Goal: Information Seeking & Learning: Check status

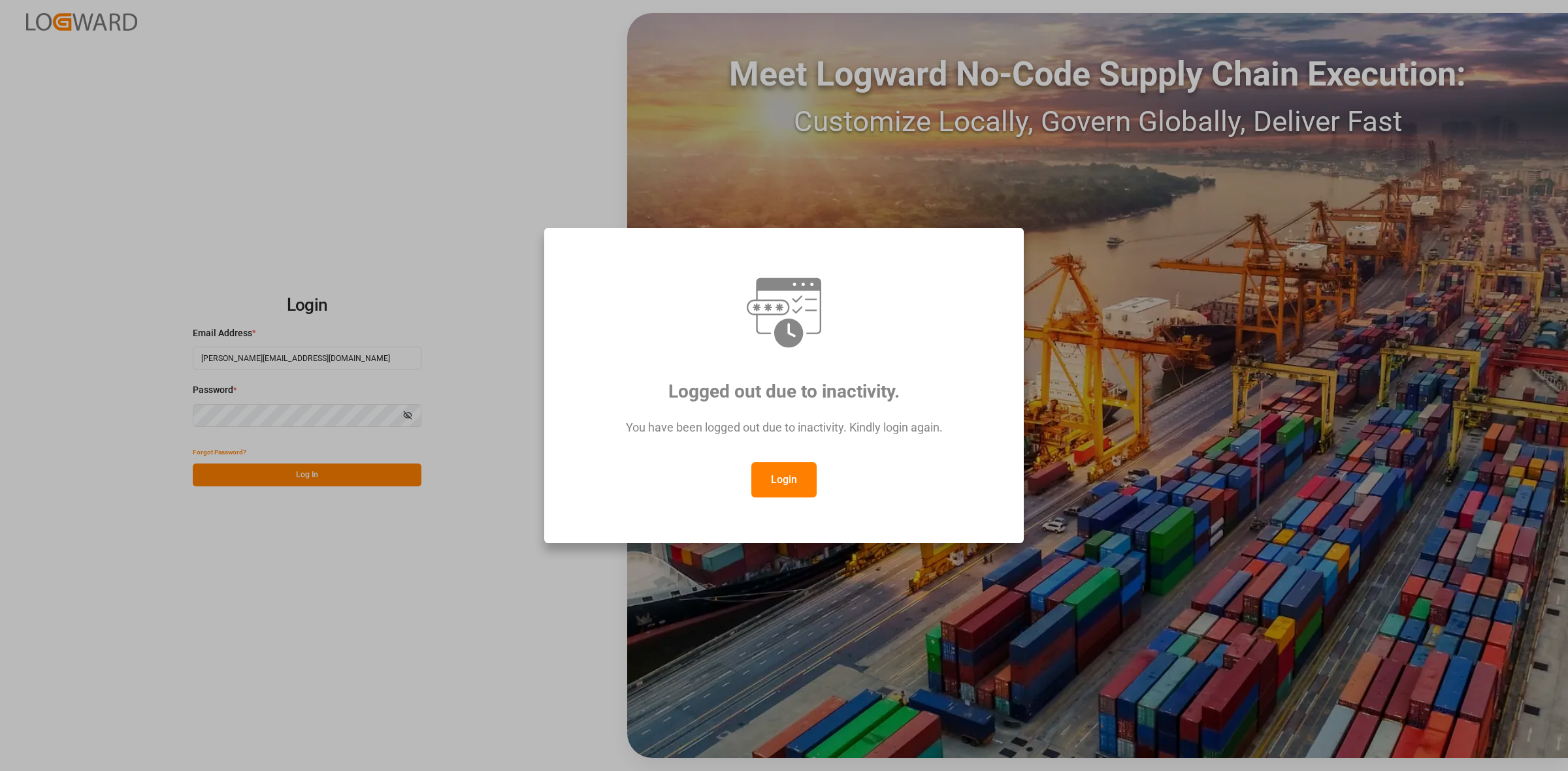
click at [774, 482] on button "Login" at bounding box center [784, 479] width 66 height 35
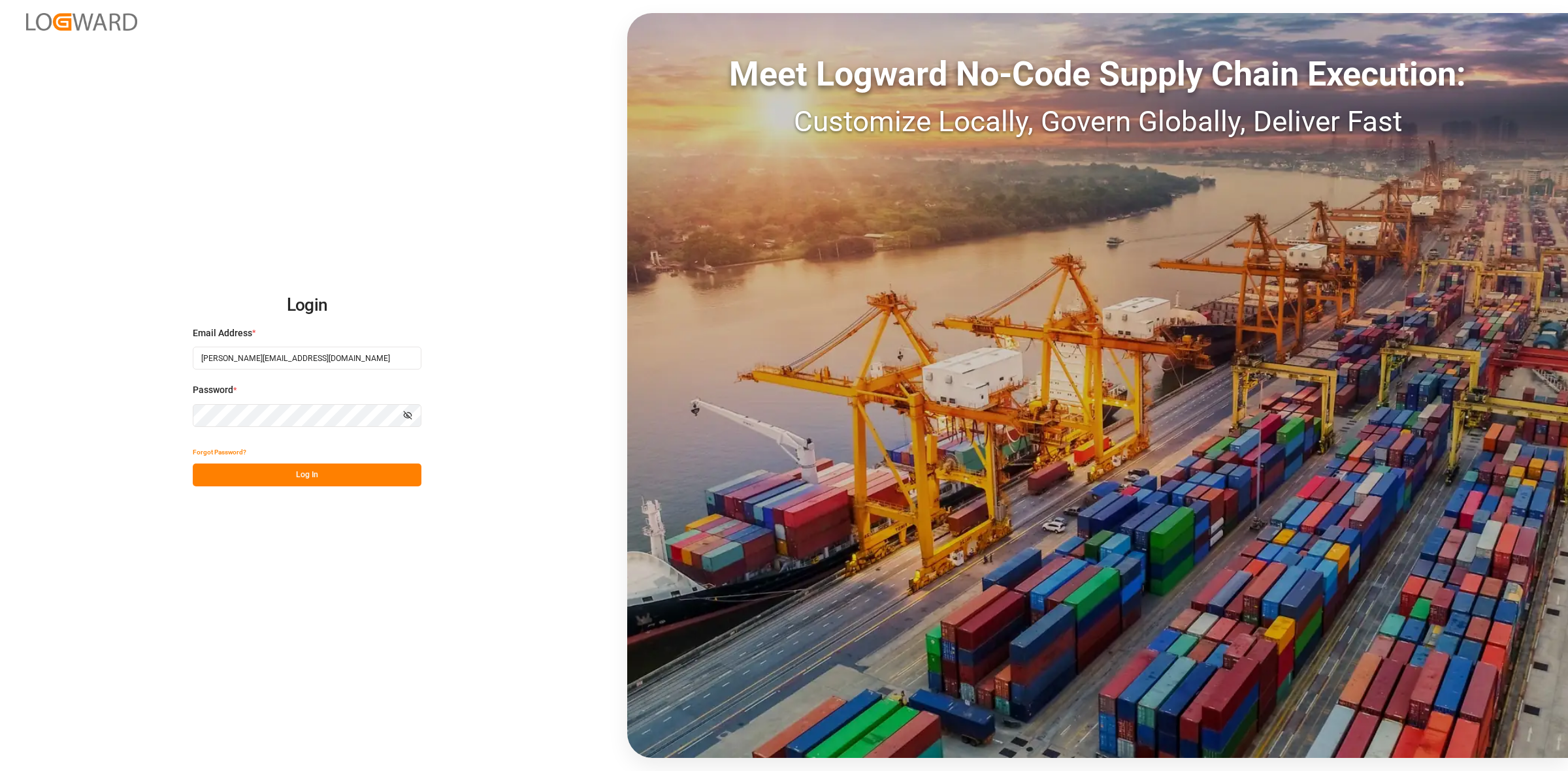
click at [296, 476] on button "Log In" at bounding box center [307, 475] width 229 height 23
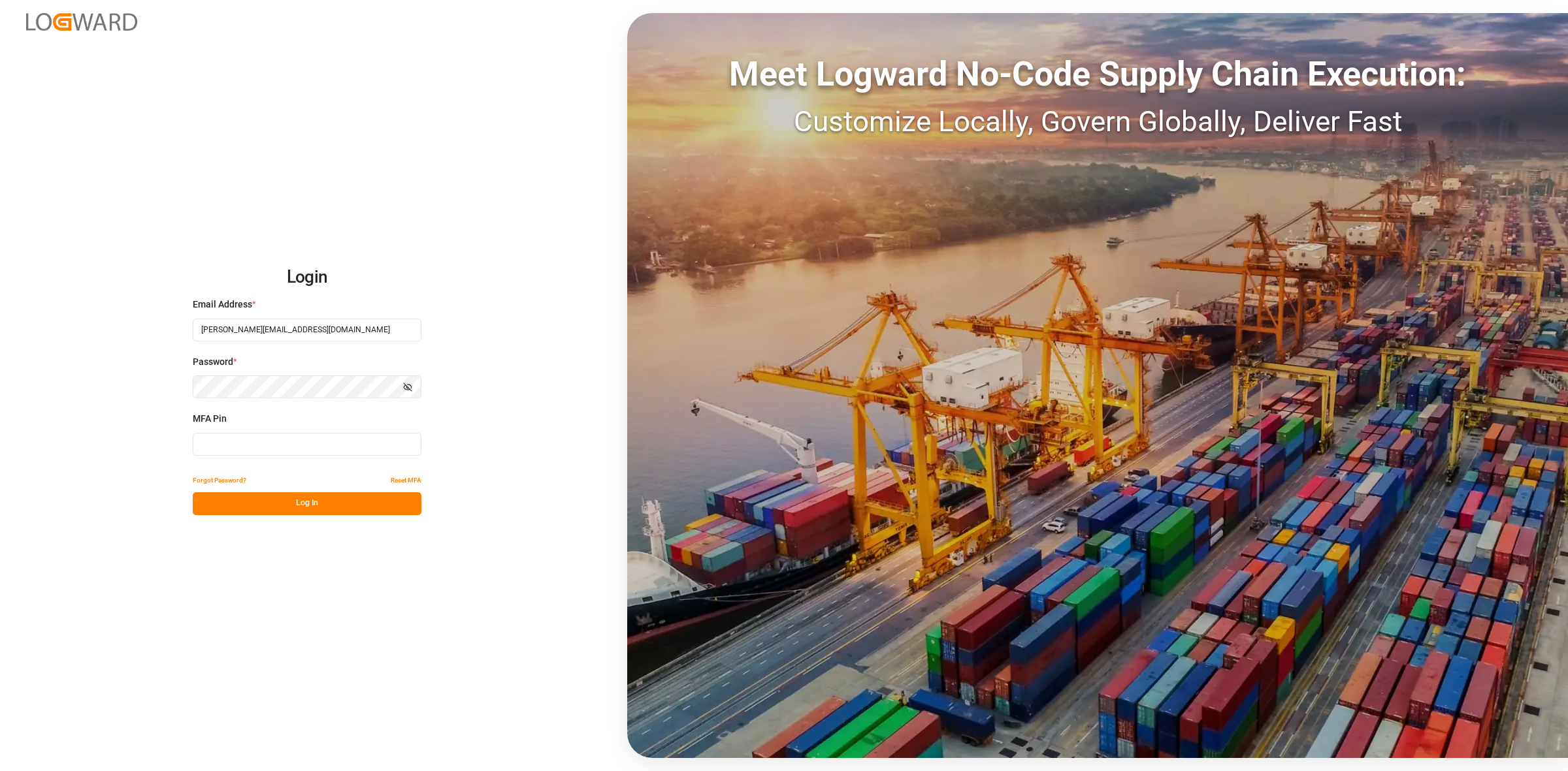
click at [220, 438] on input at bounding box center [307, 444] width 229 height 23
click at [240, 429] on div "MFA Pin MFA is required." at bounding box center [307, 441] width 229 height 57
click at [226, 436] on input at bounding box center [307, 444] width 229 height 23
click at [224, 444] on input at bounding box center [307, 444] width 229 height 23
click at [206, 442] on input at bounding box center [307, 444] width 229 height 23
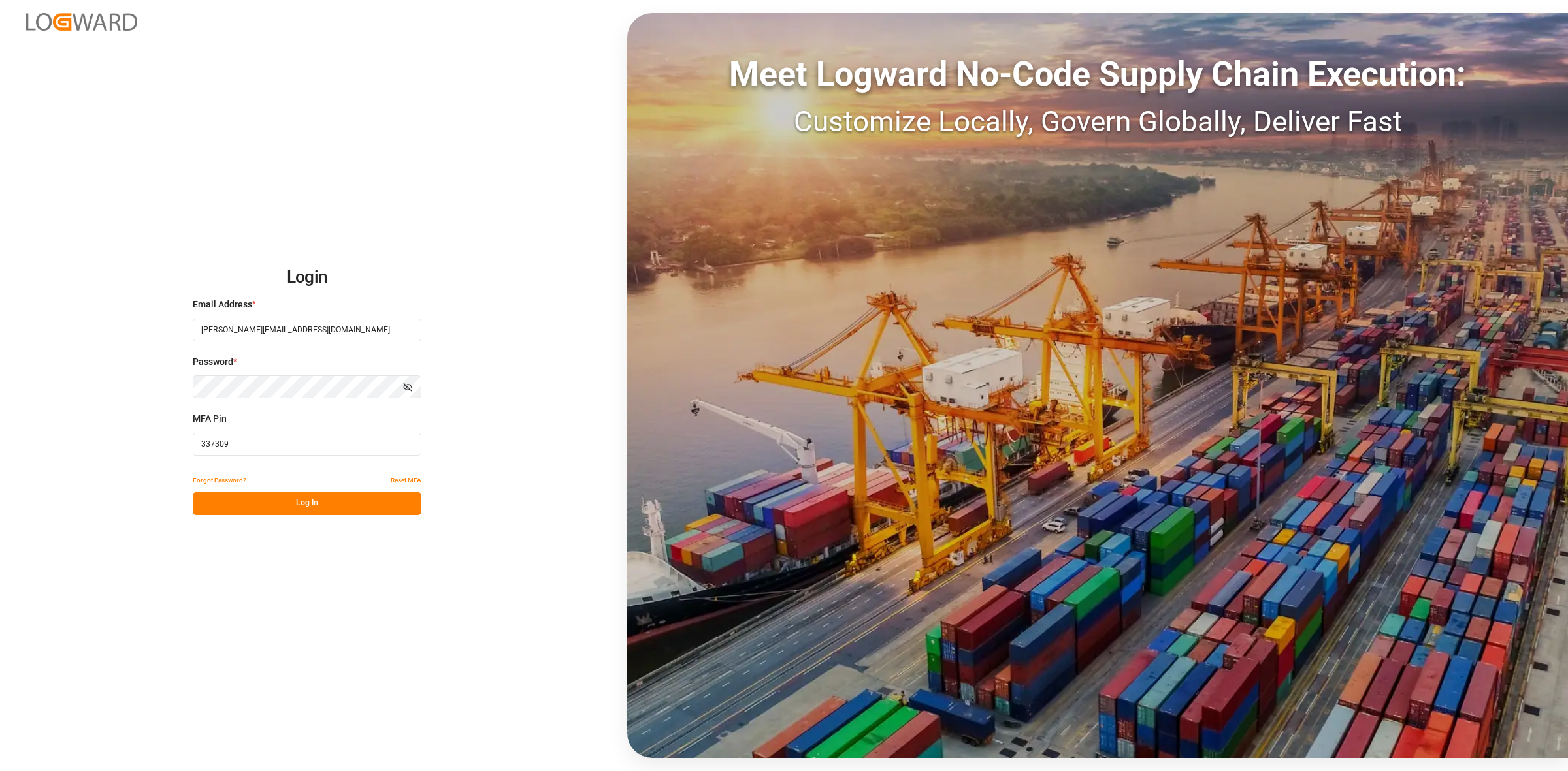
type input "337309"
click at [250, 504] on button "Log In" at bounding box center [307, 504] width 229 height 23
click at [286, 508] on button "Log In" at bounding box center [307, 504] width 229 height 23
click at [243, 445] on input "337309" at bounding box center [307, 444] width 229 height 23
click at [408, 380] on button "Show password" at bounding box center [408, 387] width 28 height 23
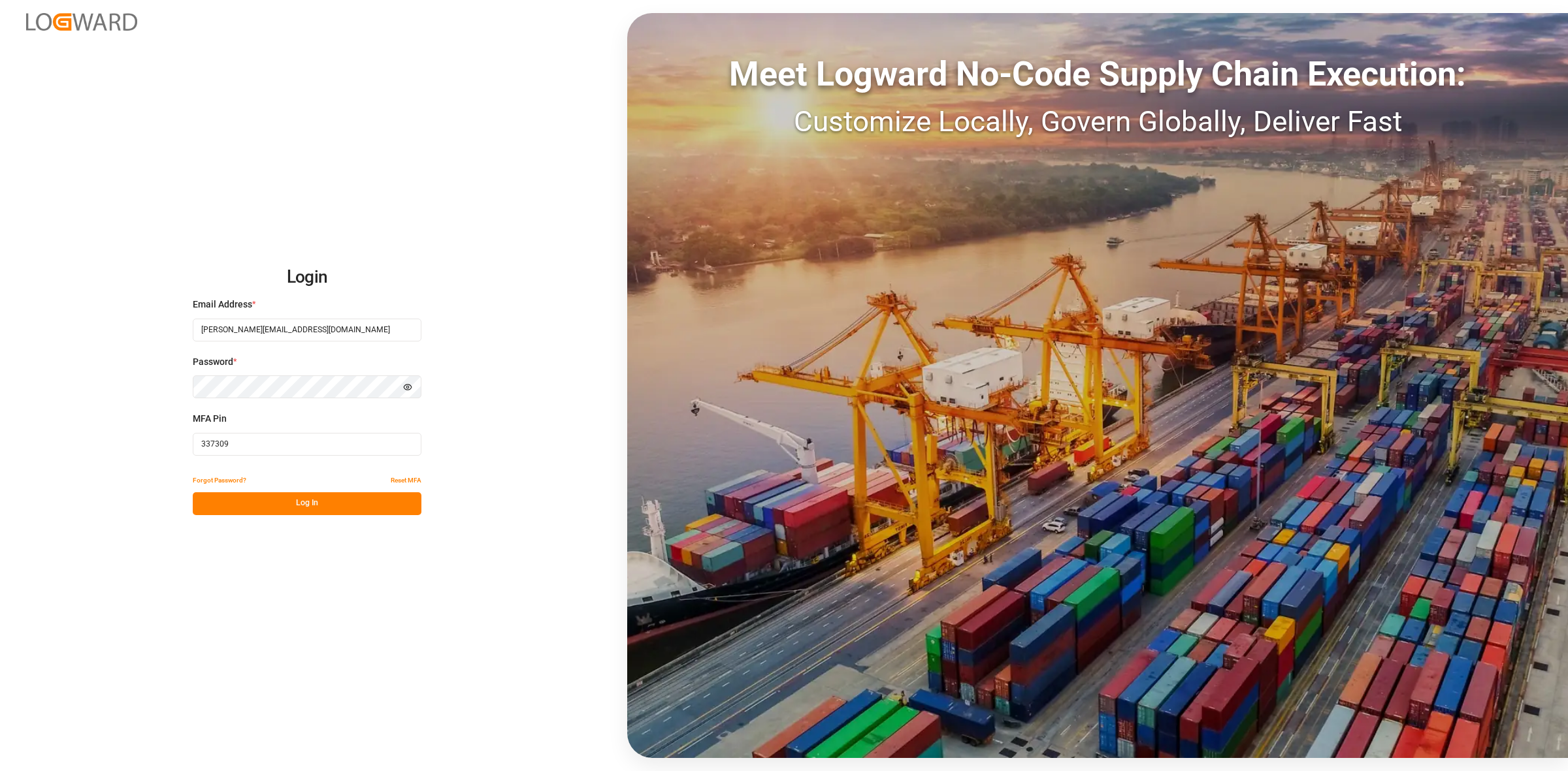
click at [406, 380] on button "Hide password" at bounding box center [408, 387] width 28 height 23
click at [262, 452] on input "337309" at bounding box center [307, 444] width 229 height 23
click at [299, 504] on button "Log In" at bounding box center [307, 504] width 229 height 23
drag, startPoint x: 270, startPoint y: 449, endPoint x: 114, endPoint y: 434, distance: 156.7
click at [114, 434] on div "Login Email Address * maria.paterniani@jamindustries.com Password * Show passwo…" at bounding box center [784, 385] width 1568 height 771
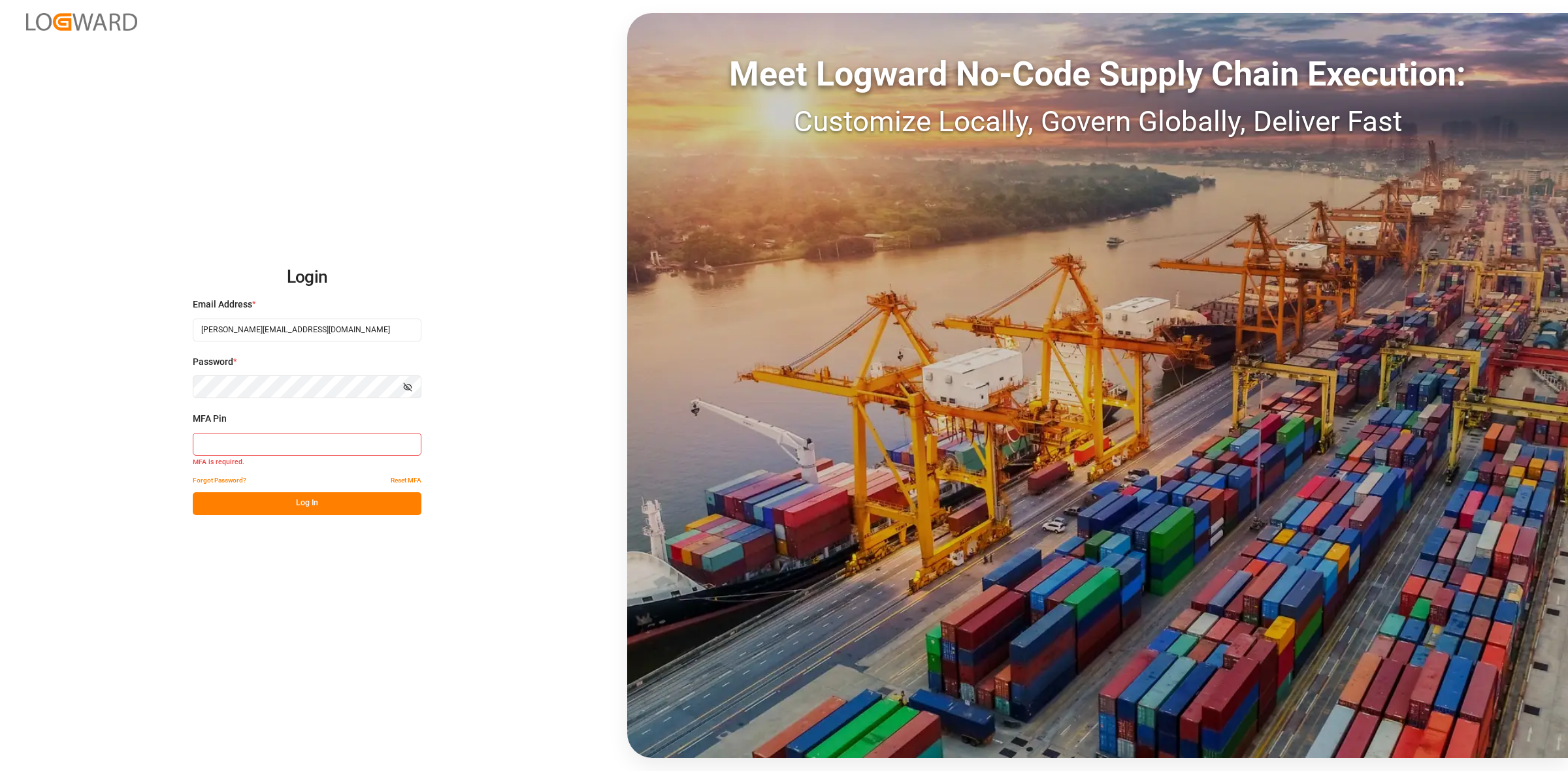
click at [409, 383] on icon "button" at bounding box center [408, 387] width 9 height 9
click at [408, 382] on icon "button" at bounding box center [408, 387] width 9 height 9
click at [254, 497] on button "Log In" at bounding box center [307, 504] width 229 height 23
click at [298, 506] on button "Log In" at bounding box center [307, 504] width 229 height 23
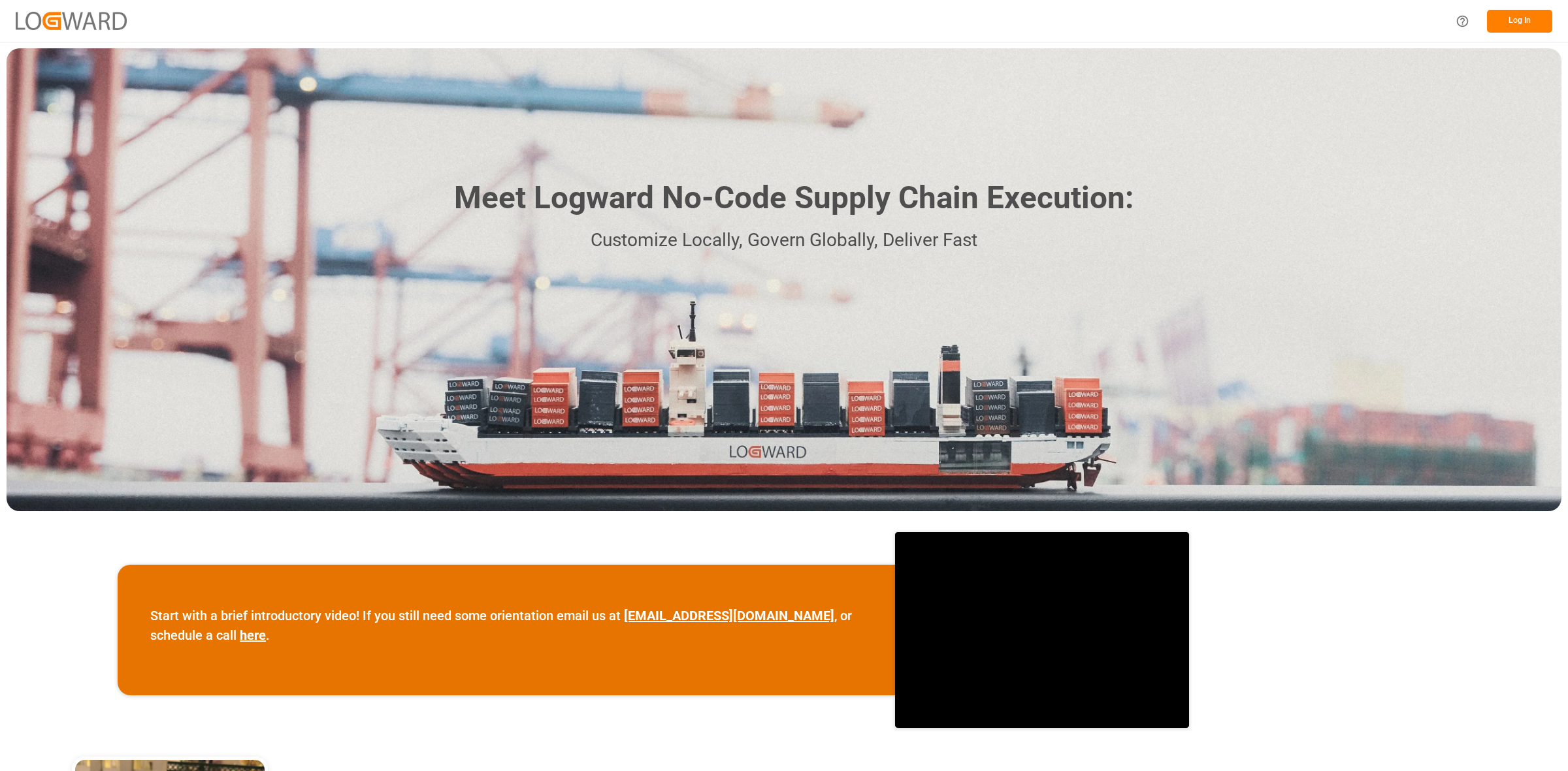
click at [1516, 23] on button "Log In" at bounding box center [1520, 21] width 66 height 23
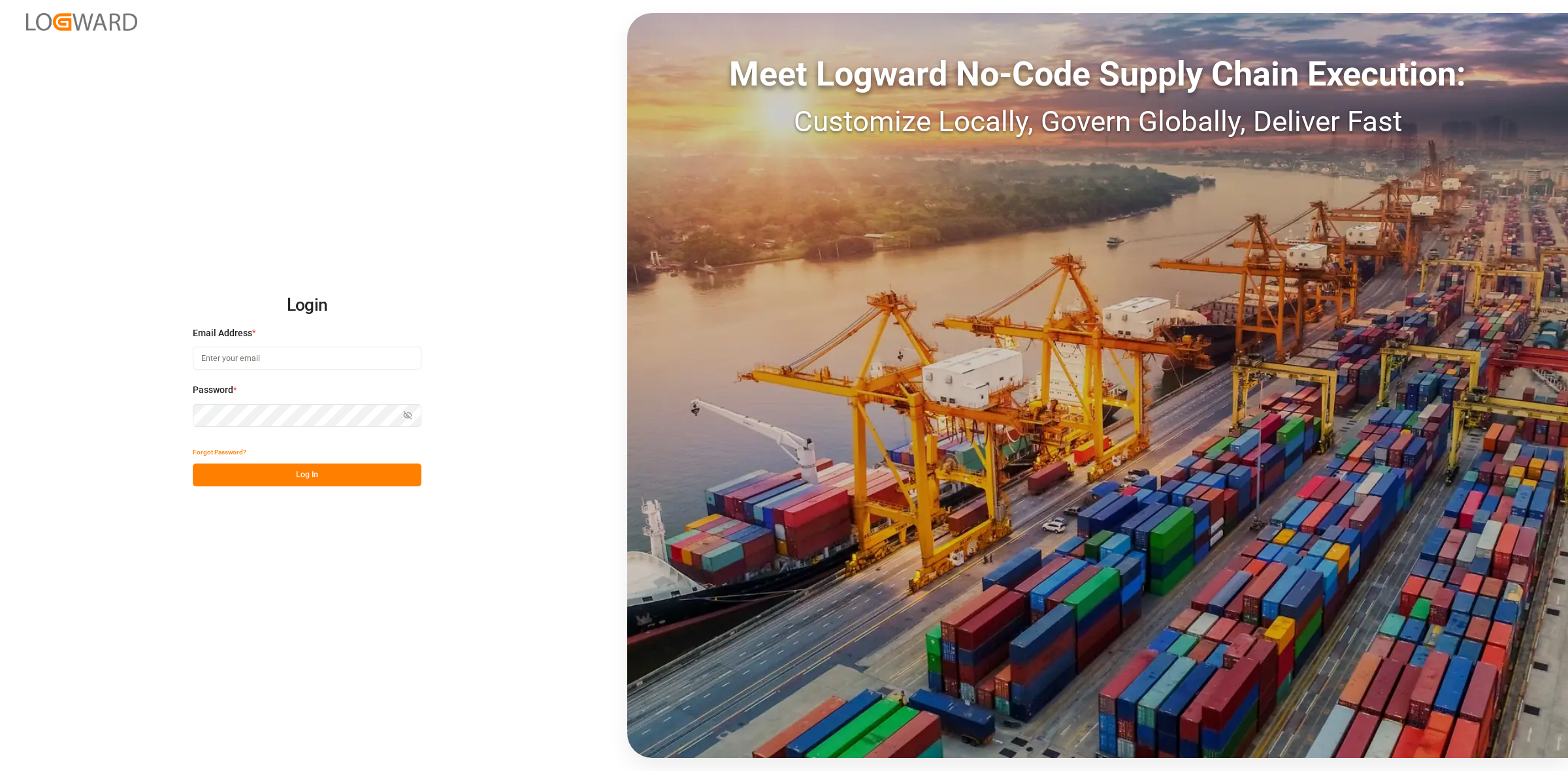
type input "maria.paterniani@jamindustries.com"
drag, startPoint x: 341, startPoint y: 472, endPoint x: 342, endPoint y: 465, distance: 7.1
click at [341, 470] on button "Log In" at bounding box center [307, 475] width 229 height 23
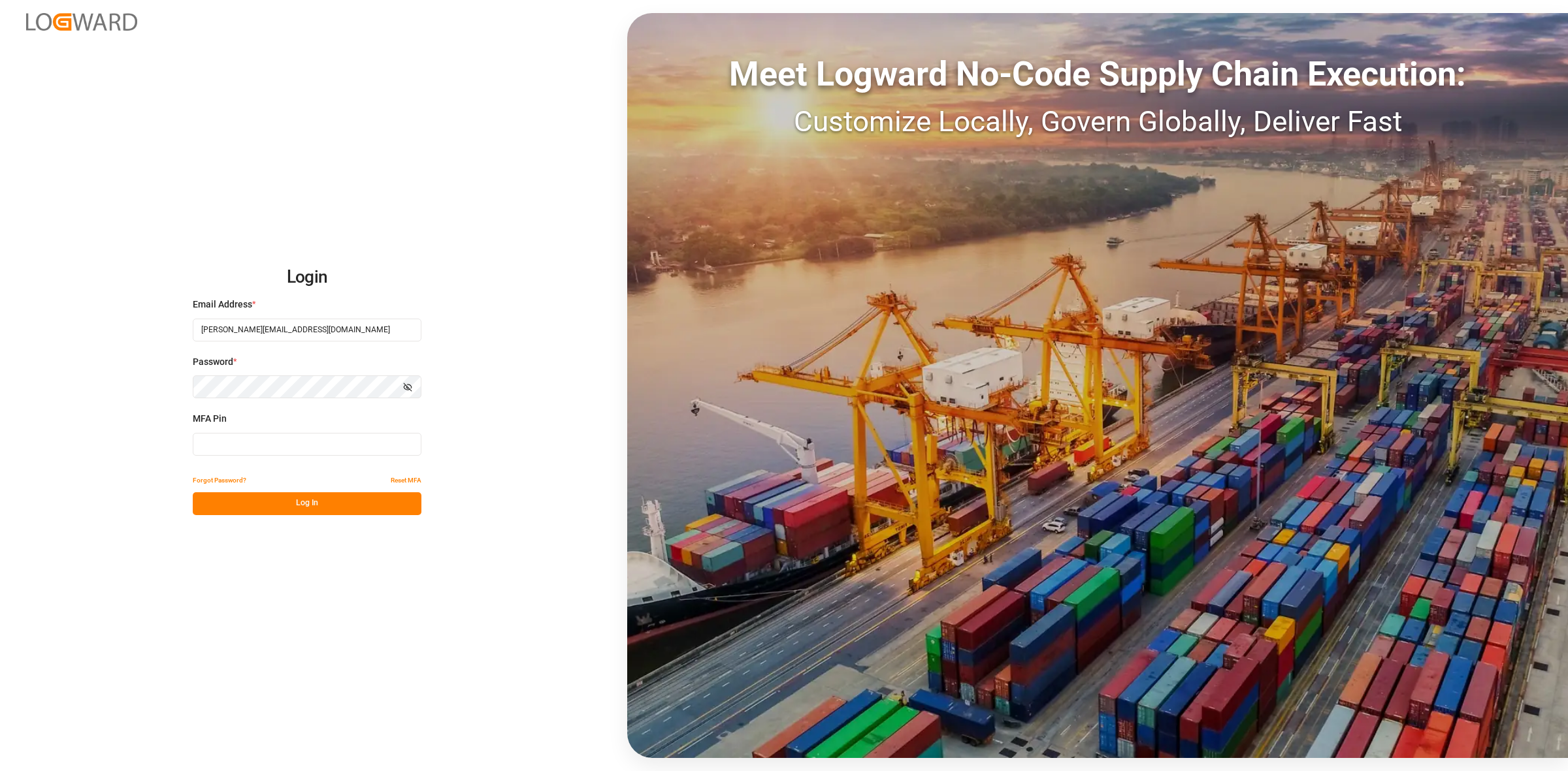
click at [245, 445] on input at bounding box center [307, 444] width 229 height 23
type input "049108"
click at [378, 498] on button "Log In" at bounding box center [307, 504] width 229 height 23
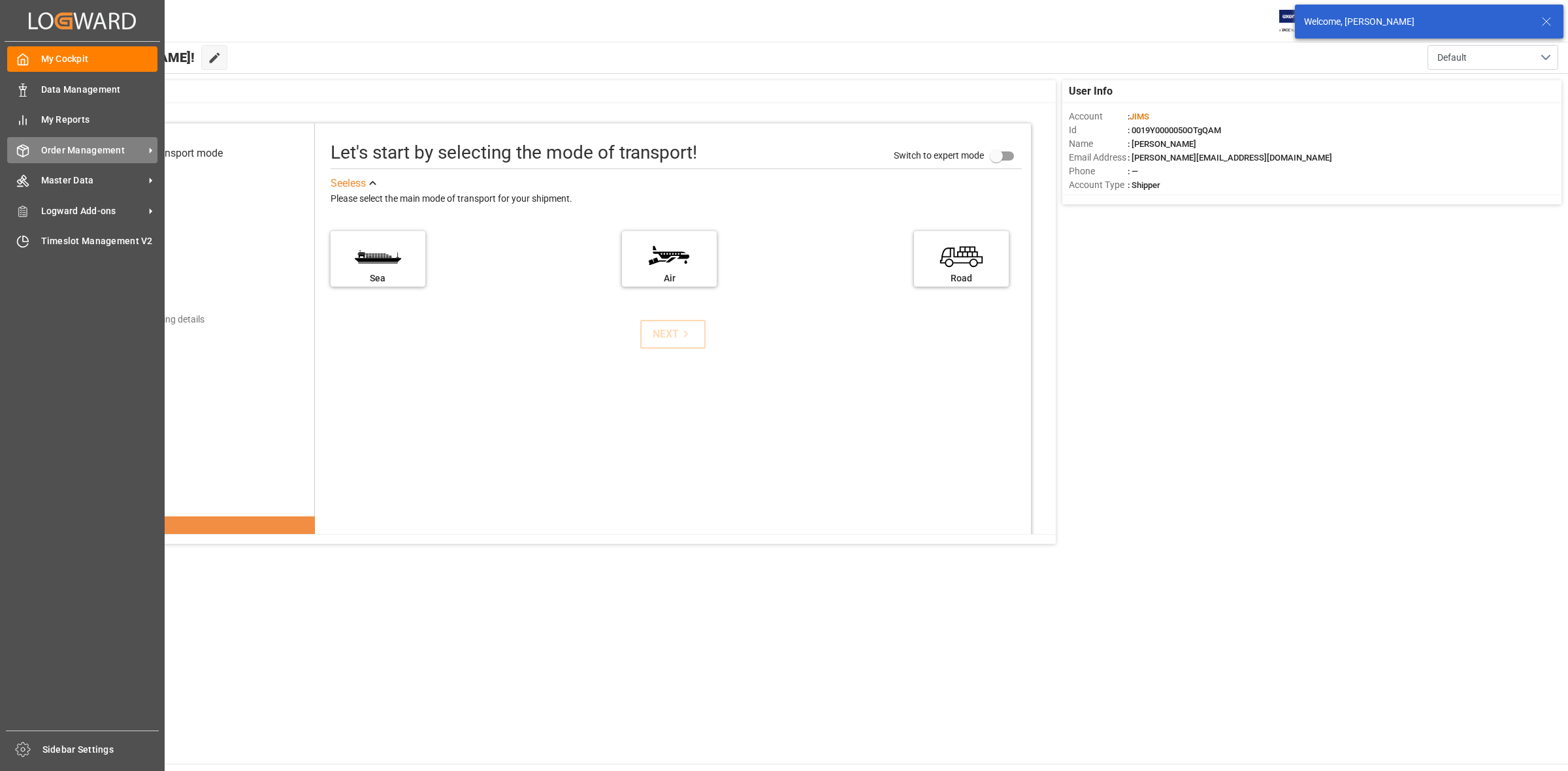
click at [30, 158] on div "Order Management Order Management" at bounding box center [82, 150] width 150 height 26
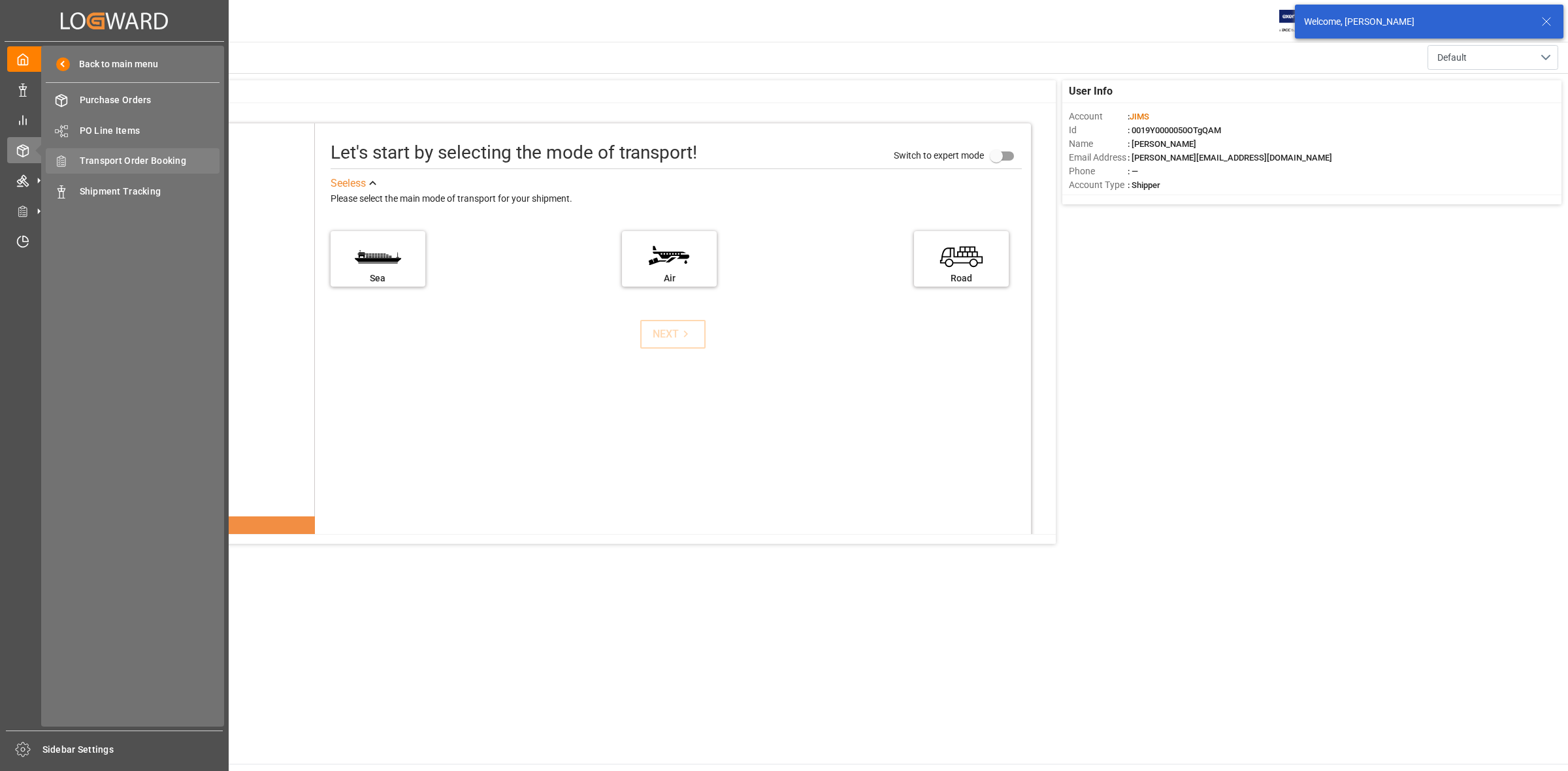
click at [144, 165] on span "Transport Order Booking" at bounding box center [150, 160] width 141 height 14
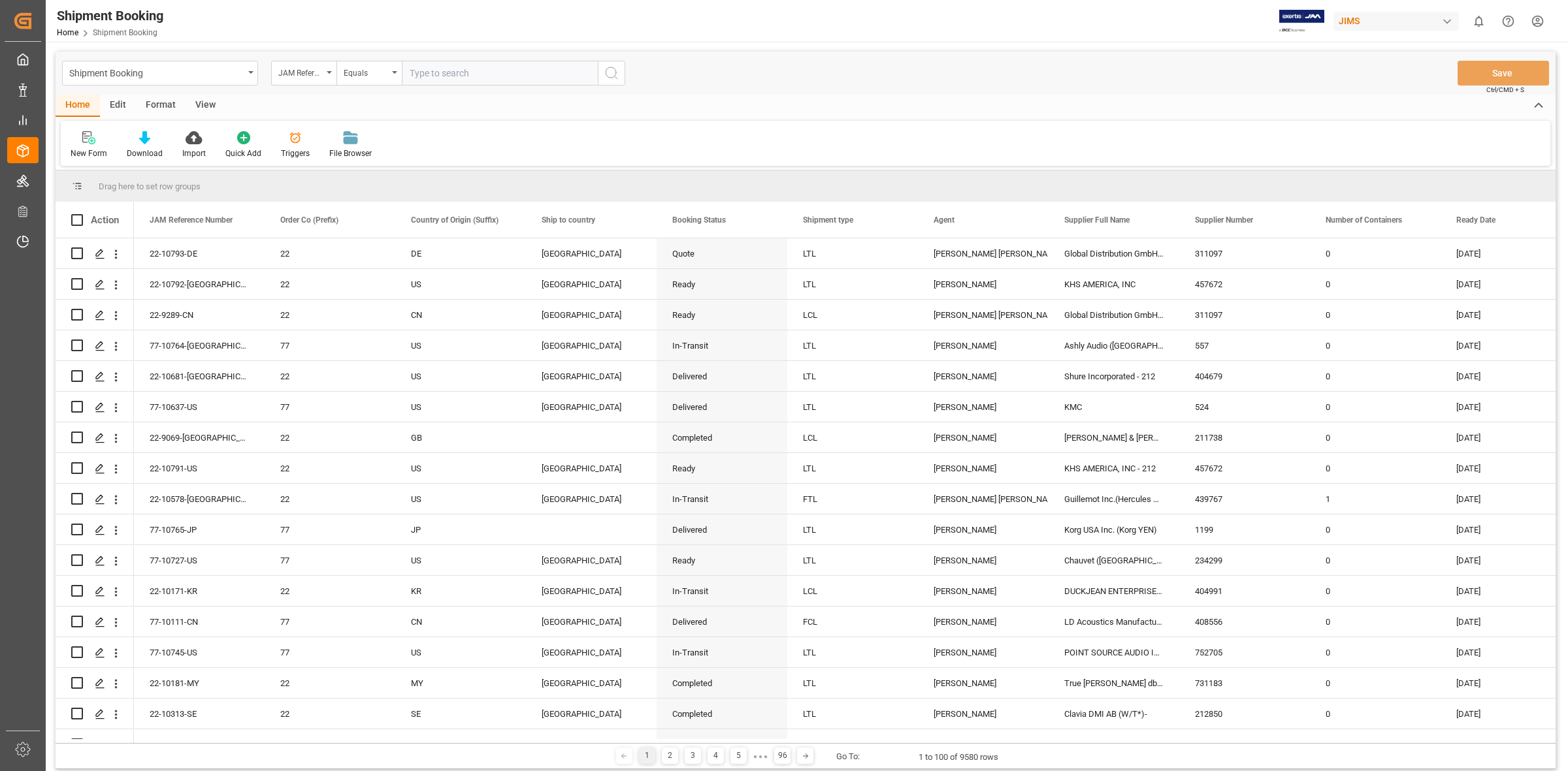
click at [419, 77] on input "text" at bounding box center [500, 73] width 196 height 25
type input "77-10484-us"
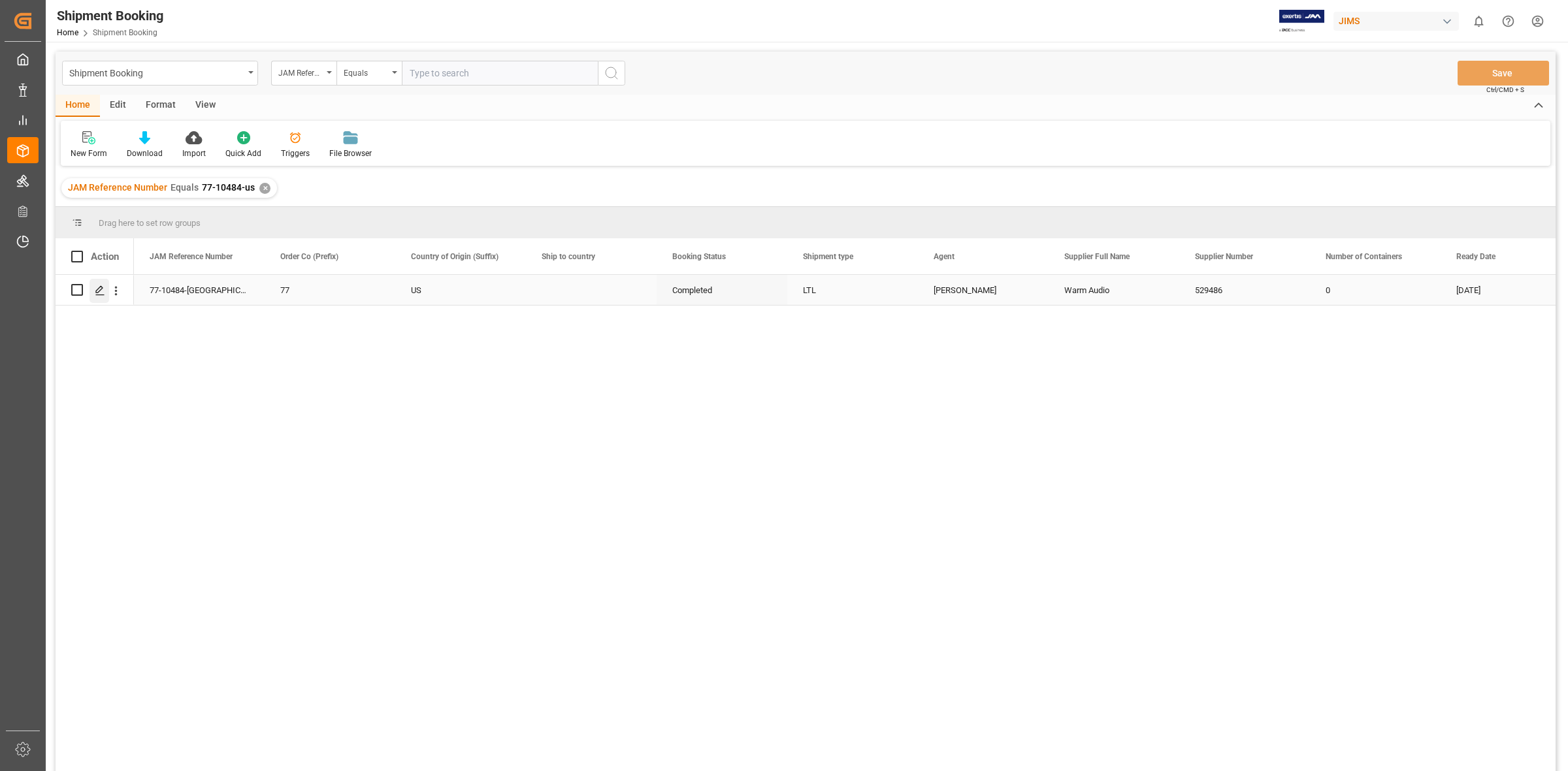
click at [103, 292] on icon "Press SPACE to select this row." at bounding box center [99, 290] width 10 height 10
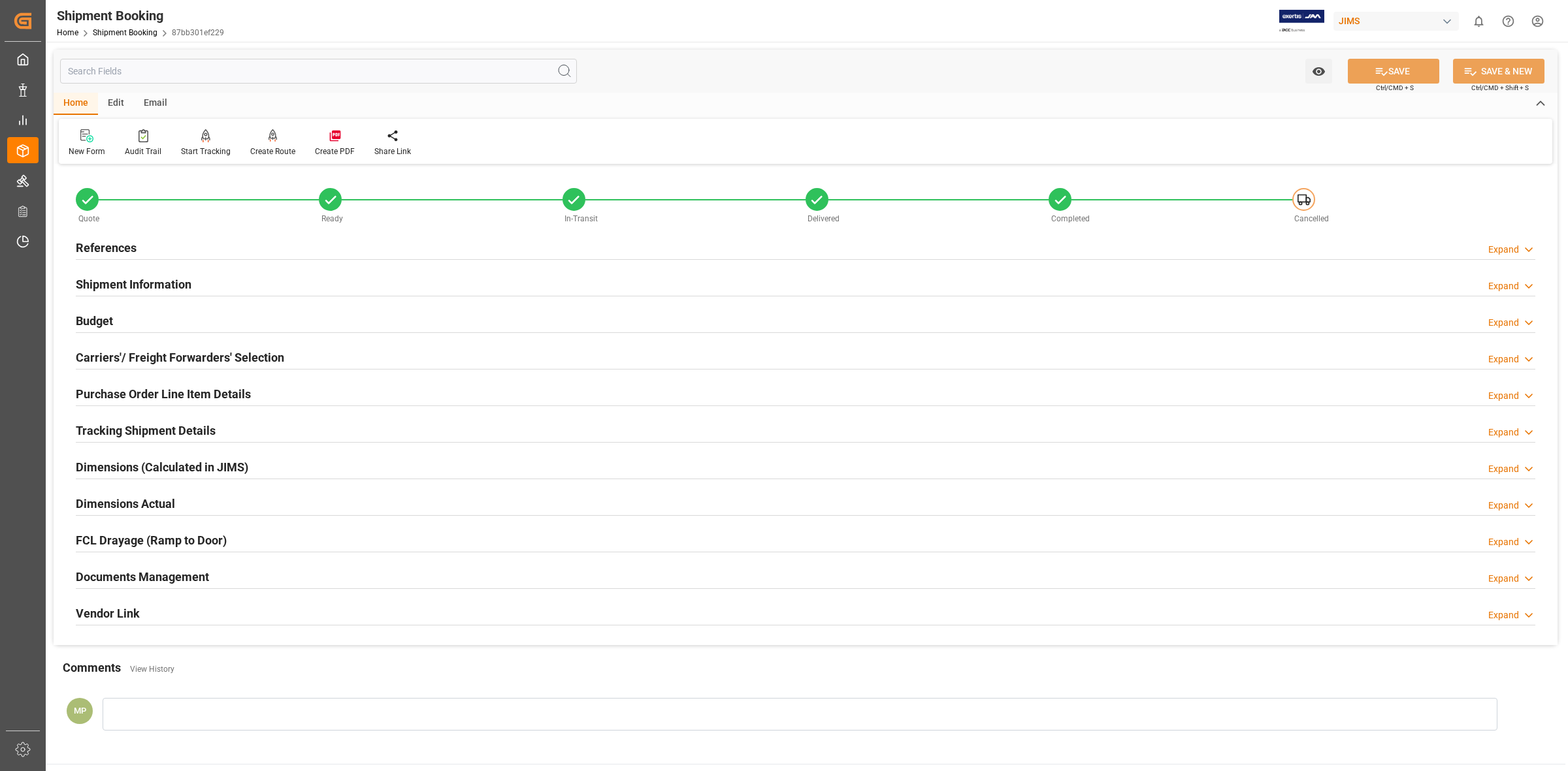
scroll to position [81, 0]
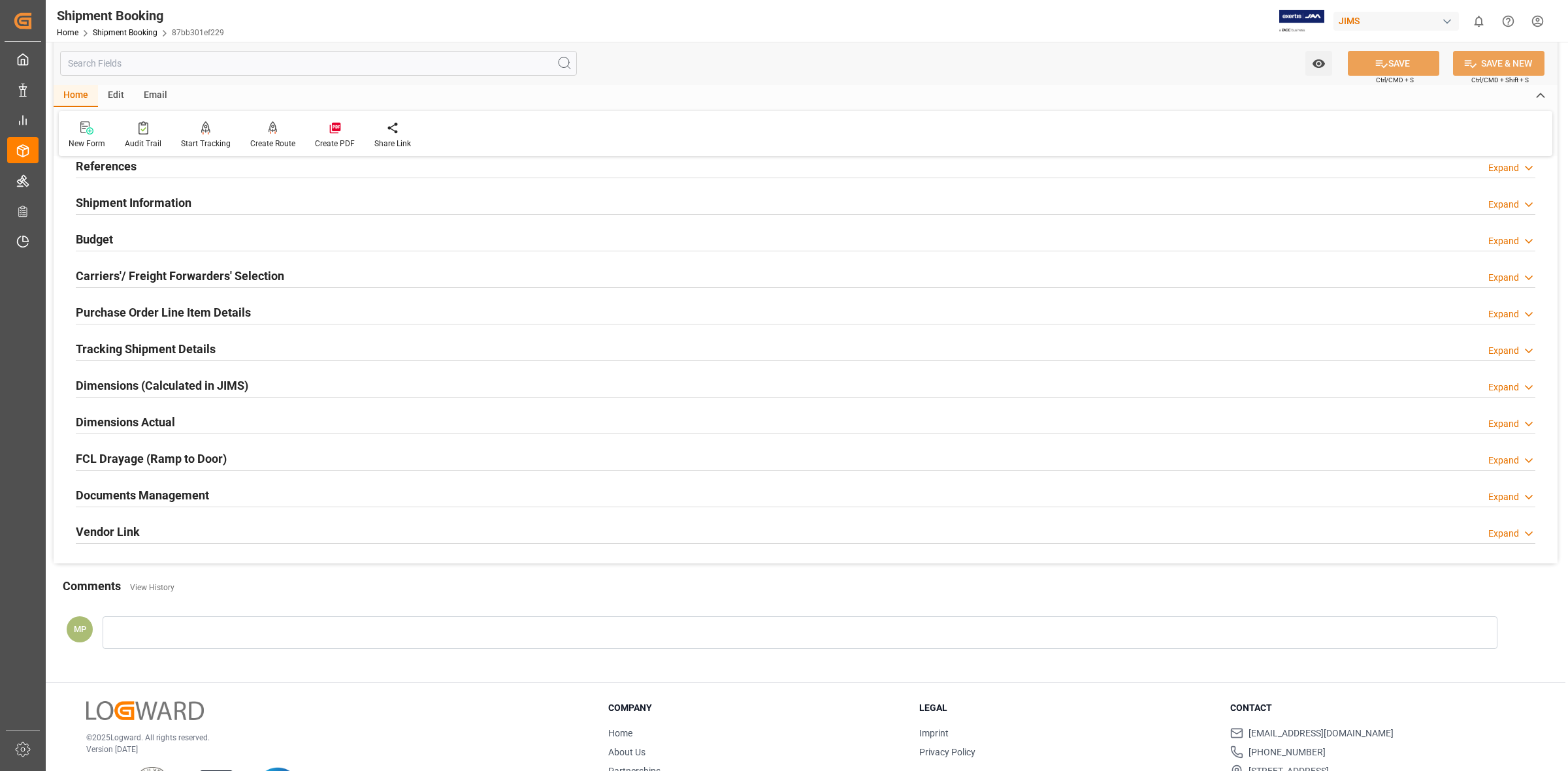
click at [246, 507] on div at bounding box center [806, 506] width 1460 height 1
click at [1511, 494] on div "Expand" at bounding box center [1503, 497] width 31 height 14
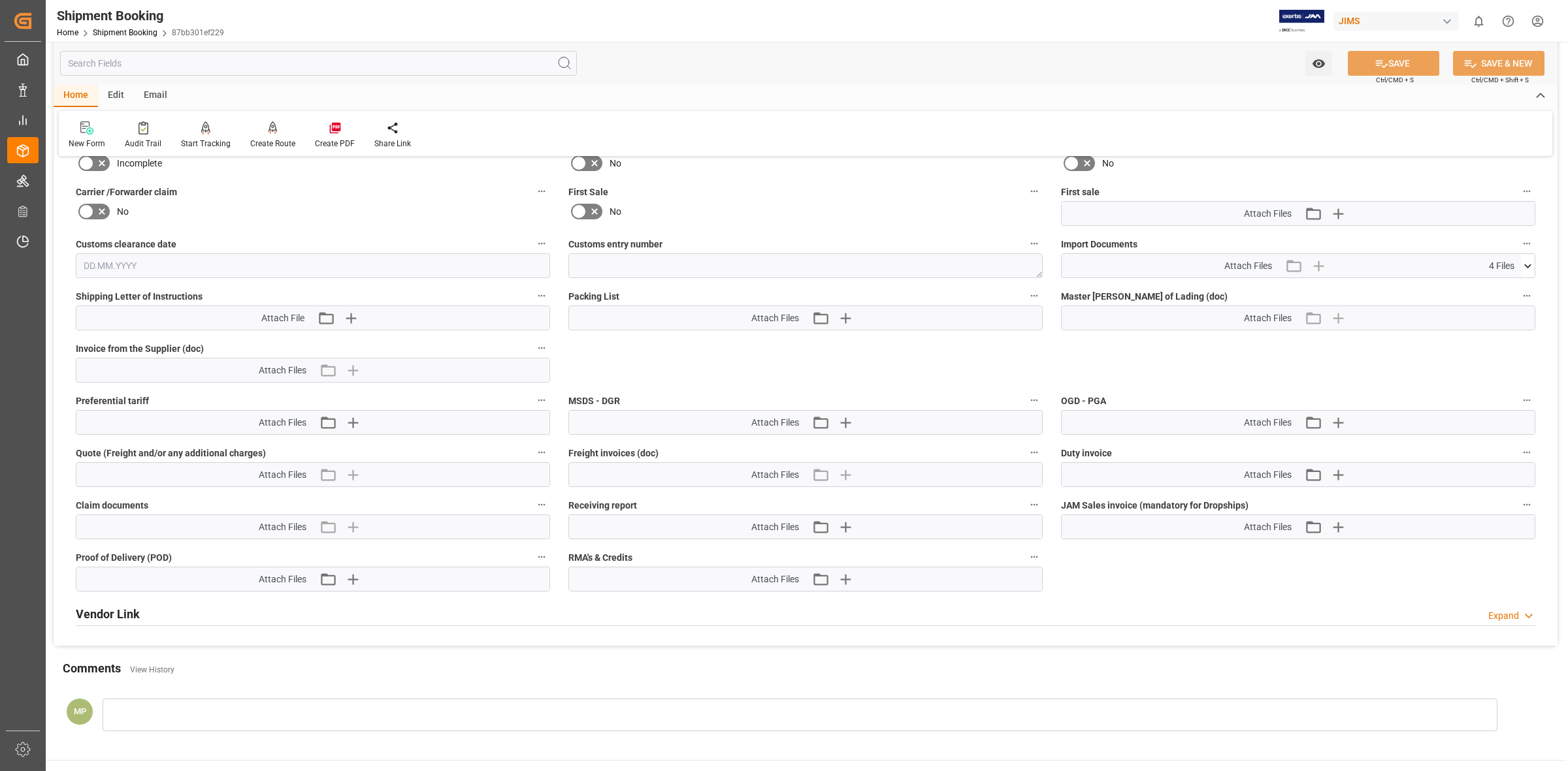
scroll to position [571, 0]
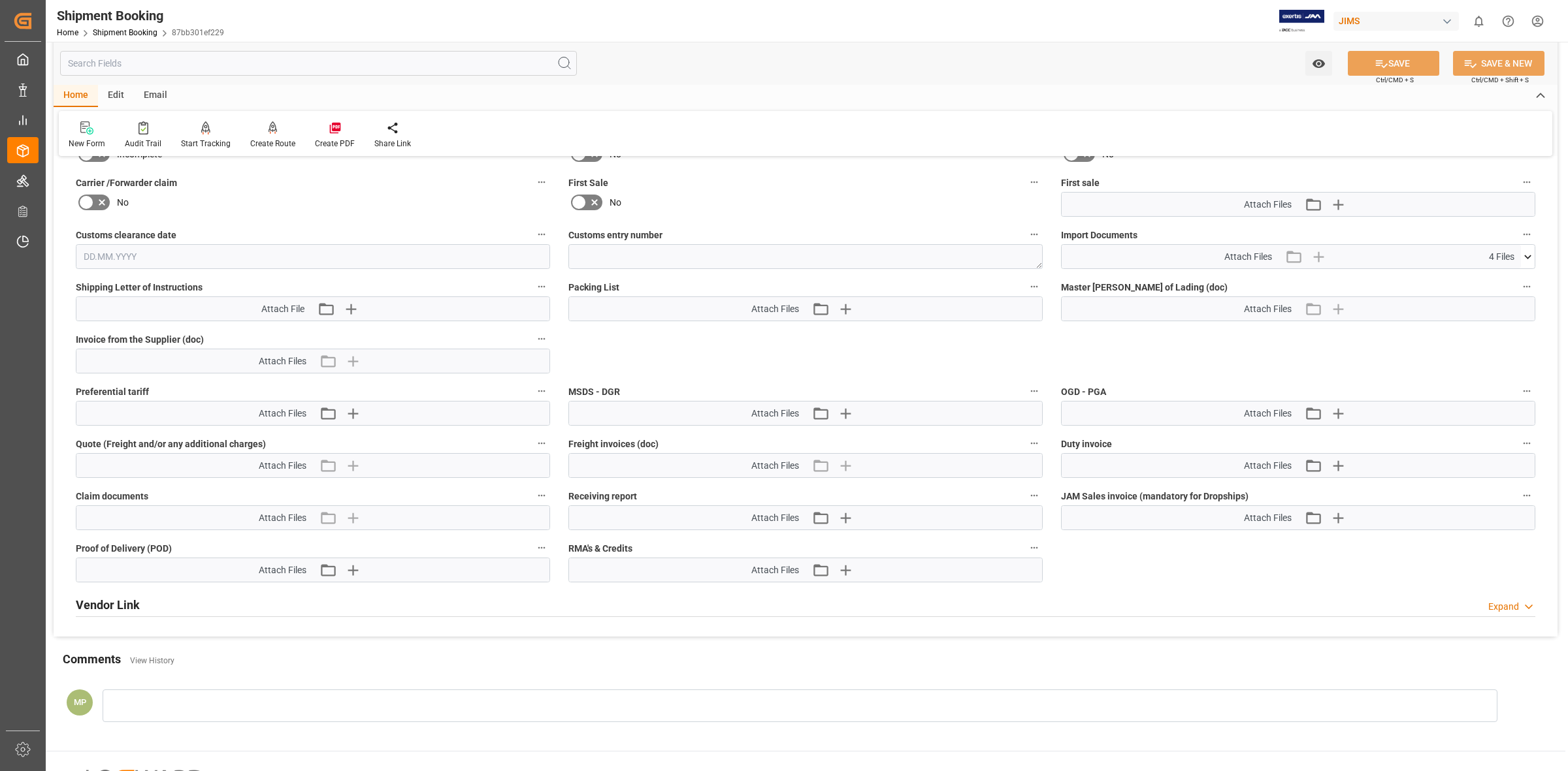
click at [1530, 250] on icon at bounding box center [1527, 256] width 14 height 14
click at [1497, 293] on icon at bounding box center [1493, 294] width 14 height 14
click at [975, 77] on div "Watch Option SAVE Ctrl/CMD + S SAVE & NEW Ctrl/CMD + Shift + S" at bounding box center [806, 63] width 1504 height 44
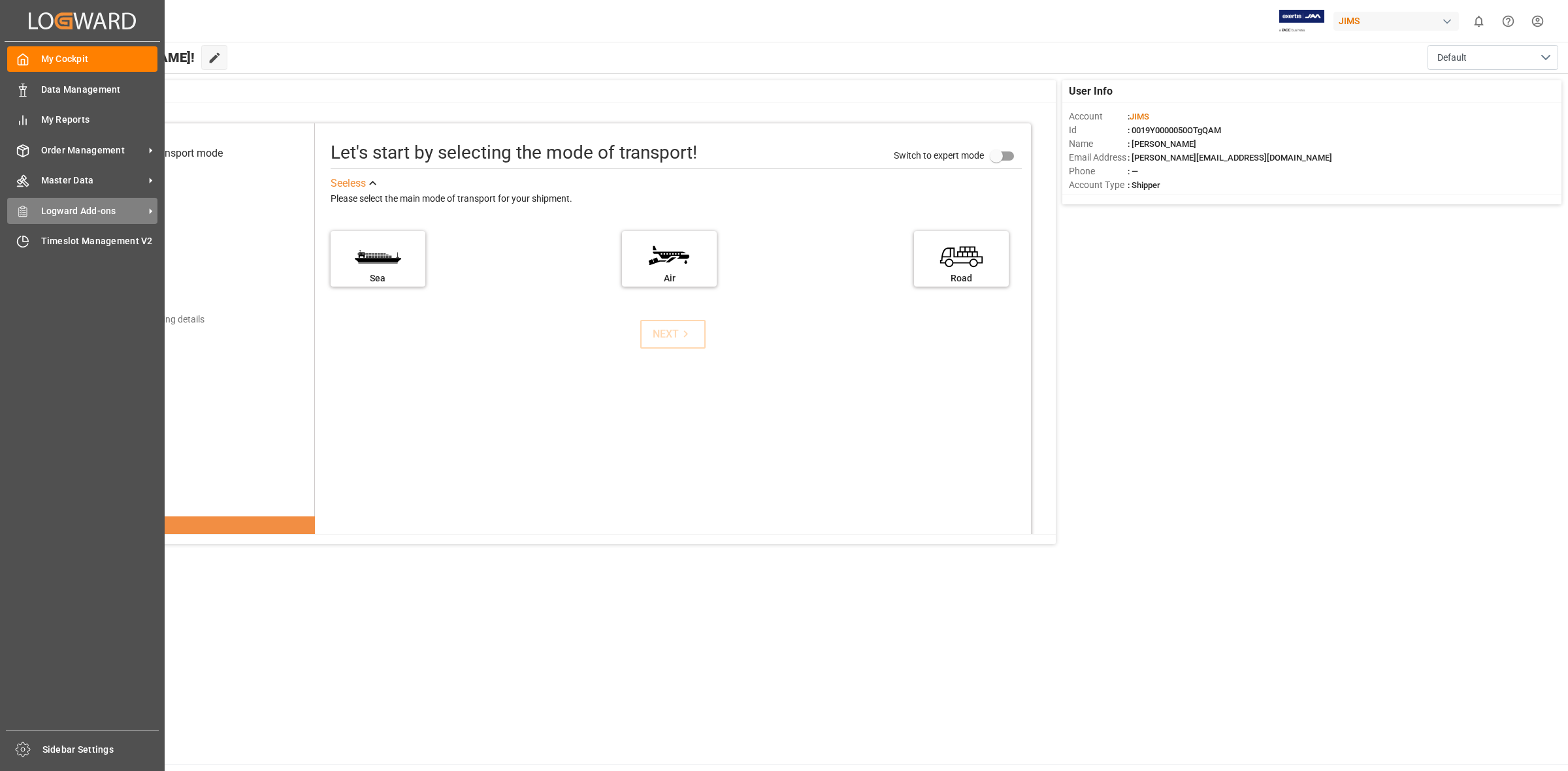
click at [30, 217] on div "Logward Add-ons Logward Add-ons" at bounding box center [82, 211] width 150 height 26
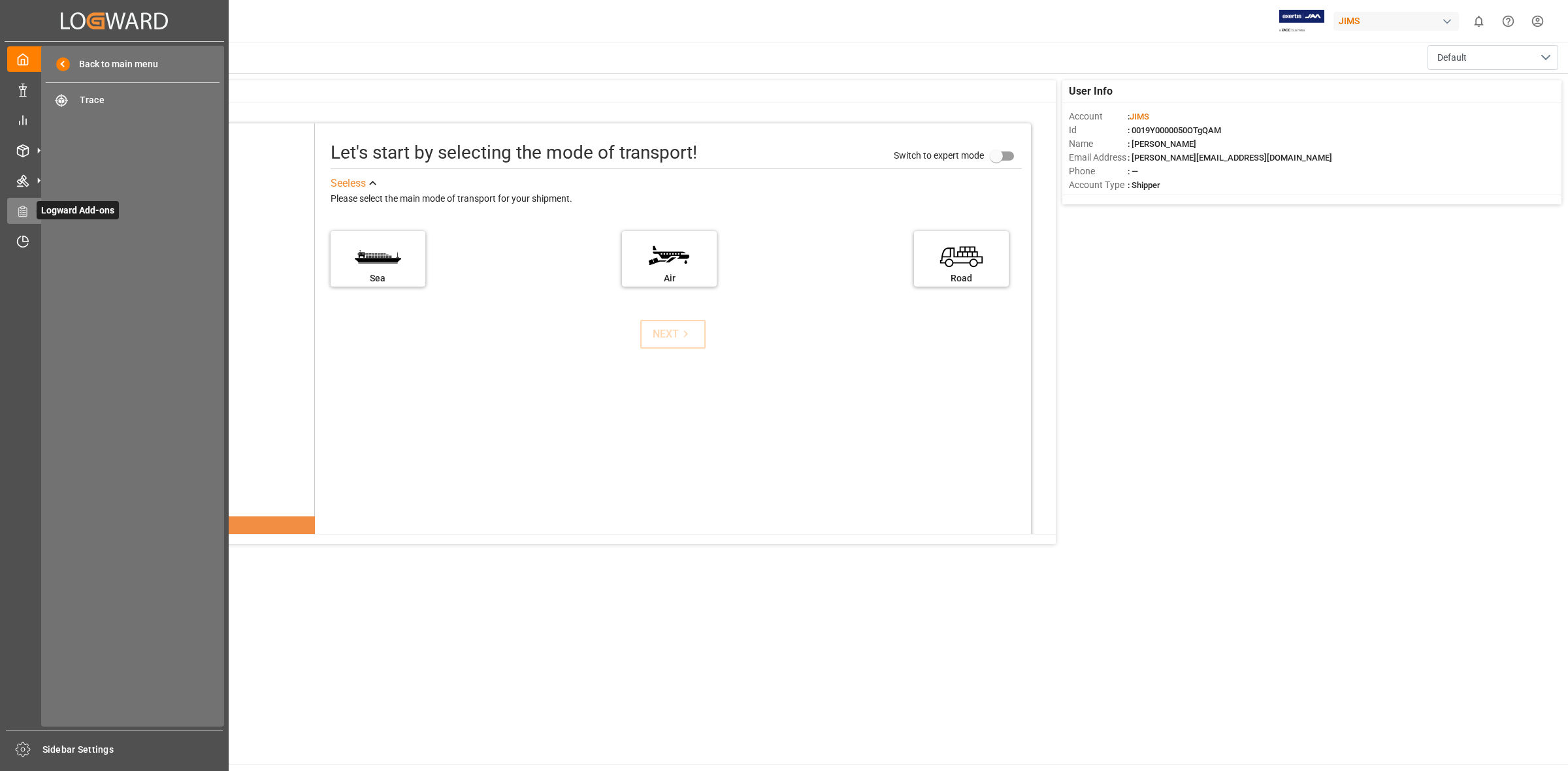
click at [19, 203] on div "Logward Add-ons Logward Add-ons" at bounding box center [114, 211] width 214 height 26
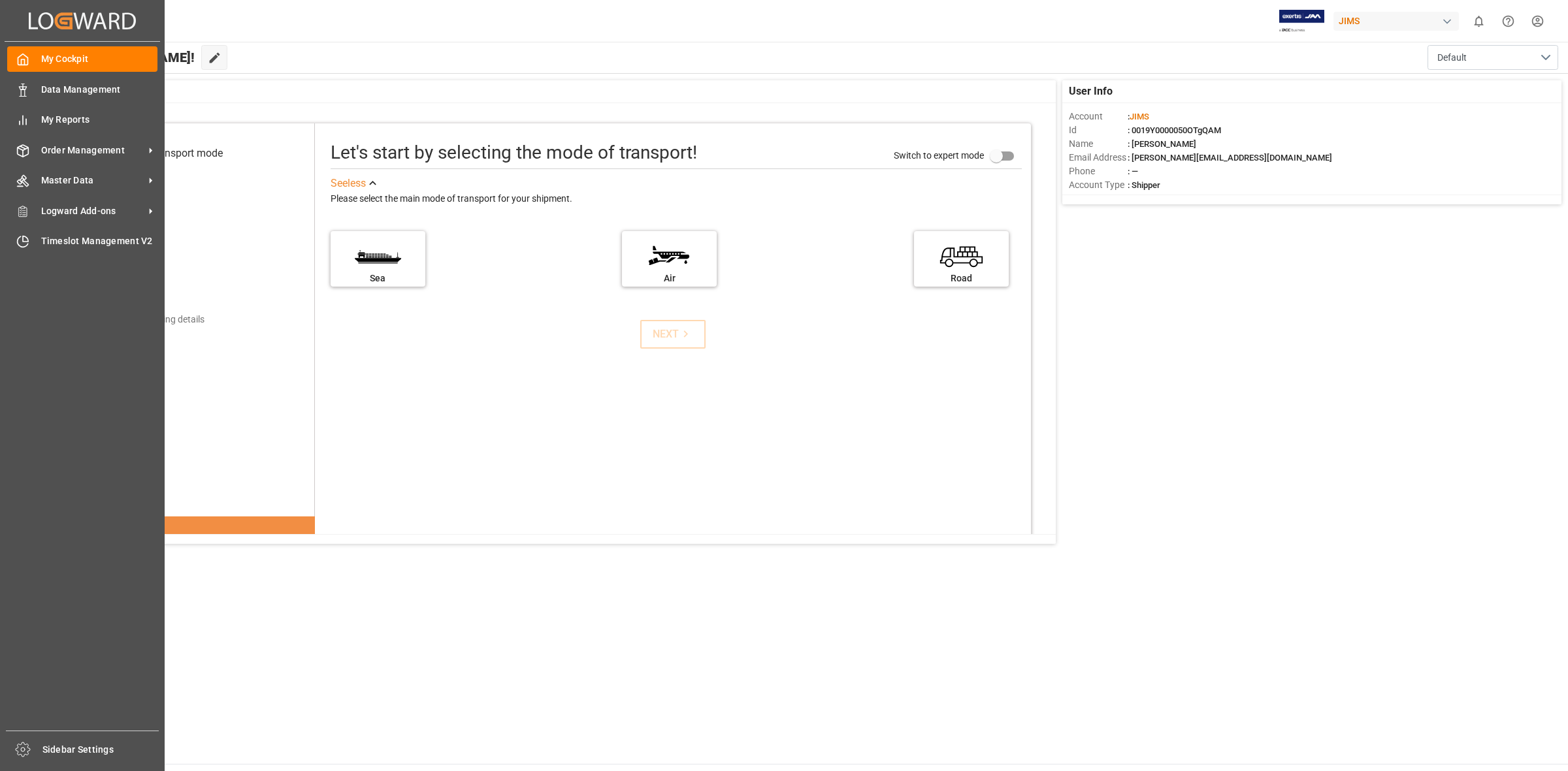
click at [145, 203] on div "Logward Add-ons Logward Add-ons" at bounding box center [82, 211] width 150 height 26
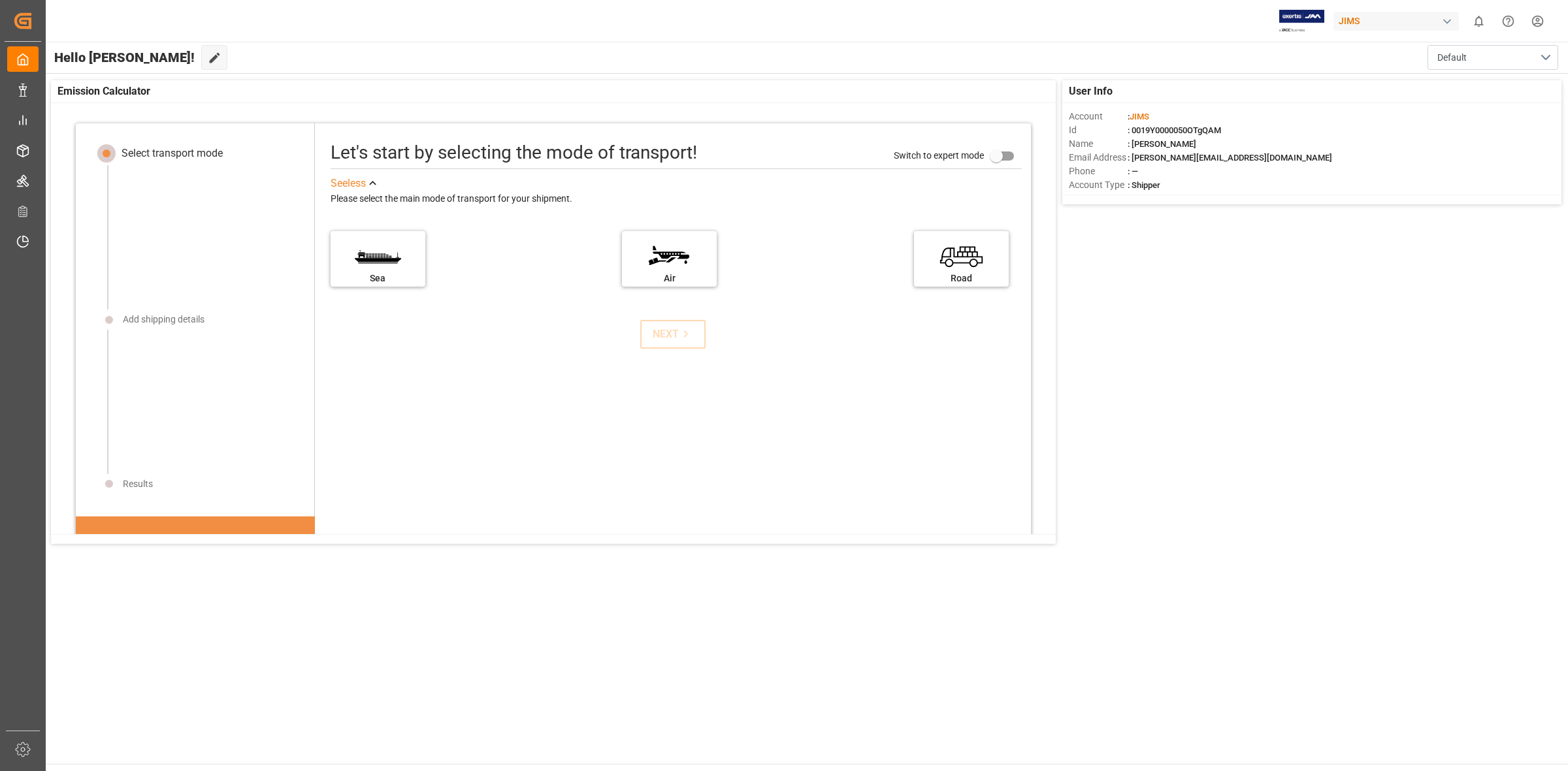
click at [338, 325] on div "NEXT" at bounding box center [673, 334] width 711 height 29
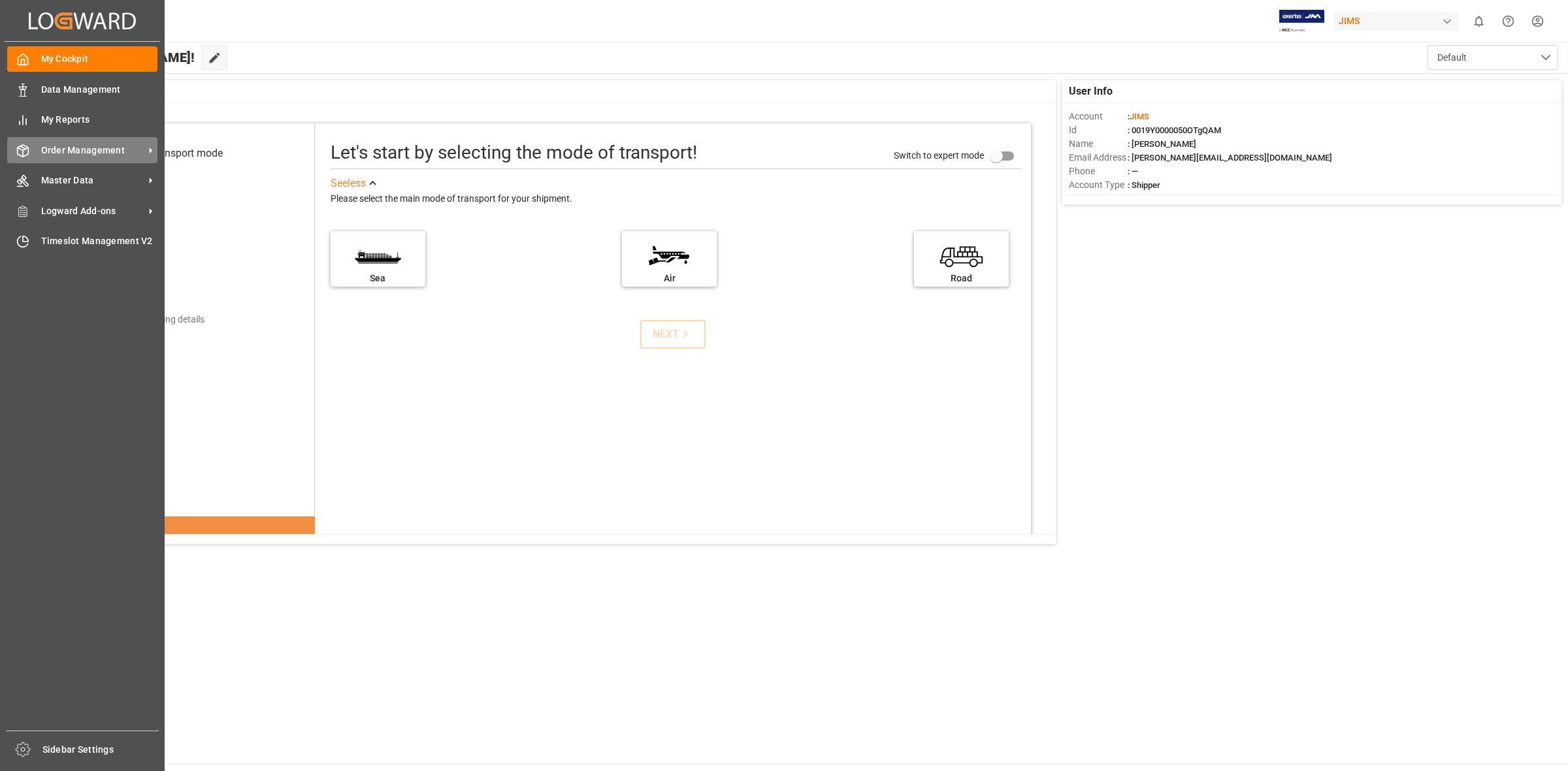
drag, startPoint x: 25, startPoint y: 154, endPoint x: 39, endPoint y: 152, distance: 14.1
click at [30, 152] on div "Order Management Order Management" at bounding box center [82, 150] width 150 height 26
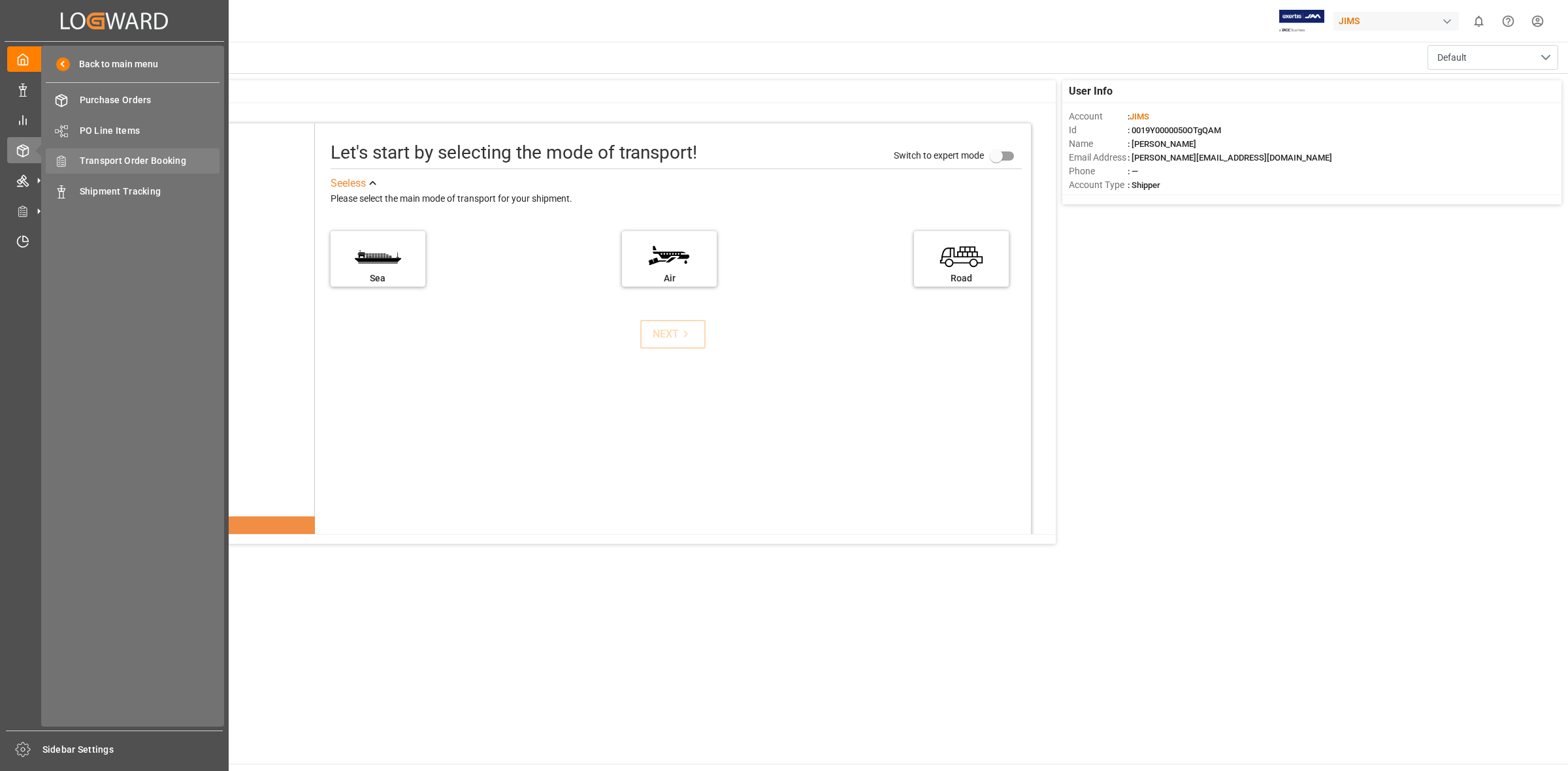
click at [129, 158] on span "Transport Order Booking" at bounding box center [150, 160] width 141 height 14
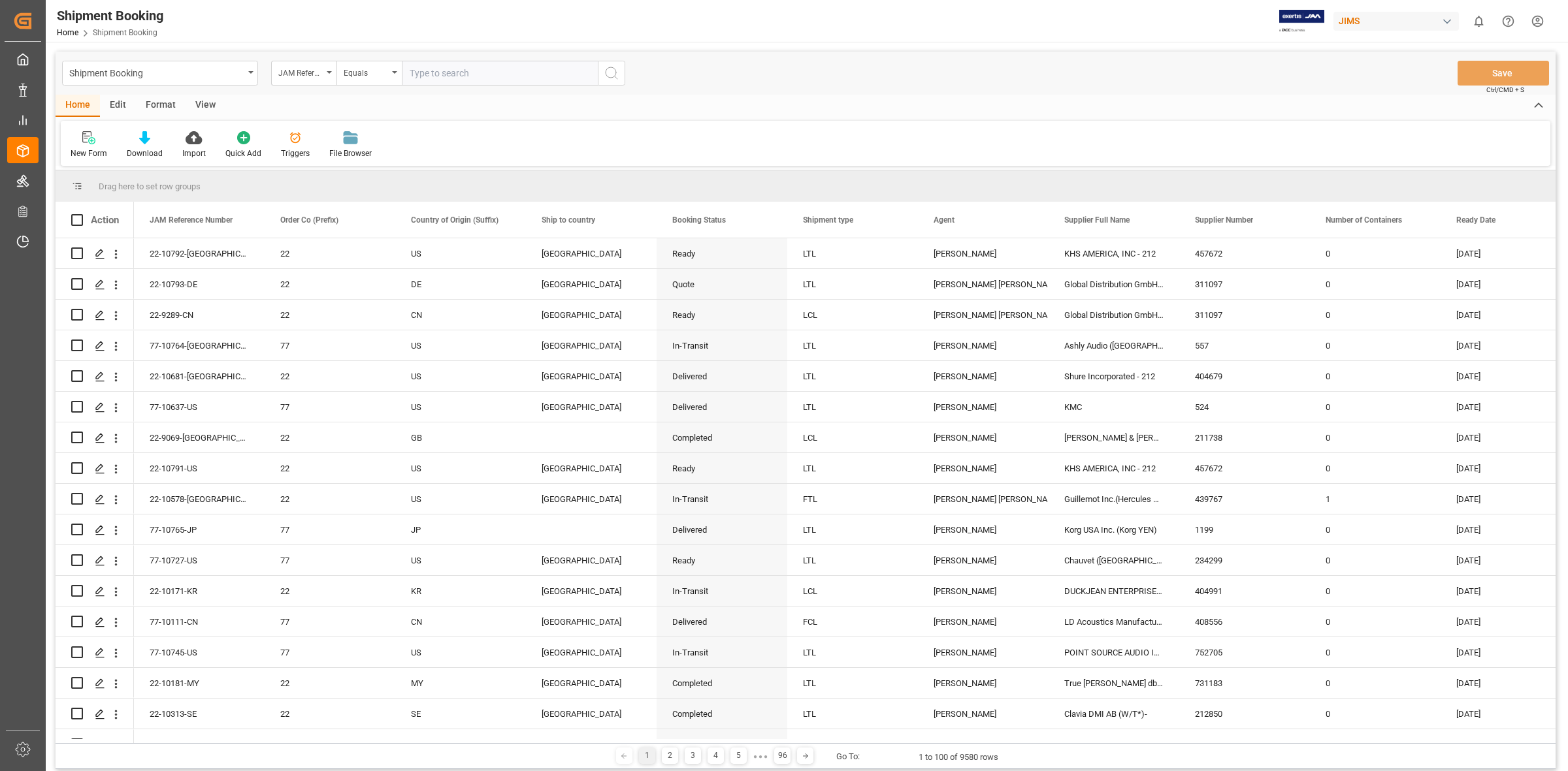
click at [405, 74] on input "text" at bounding box center [500, 73] width 196 height 25
type input "77-9550-us"
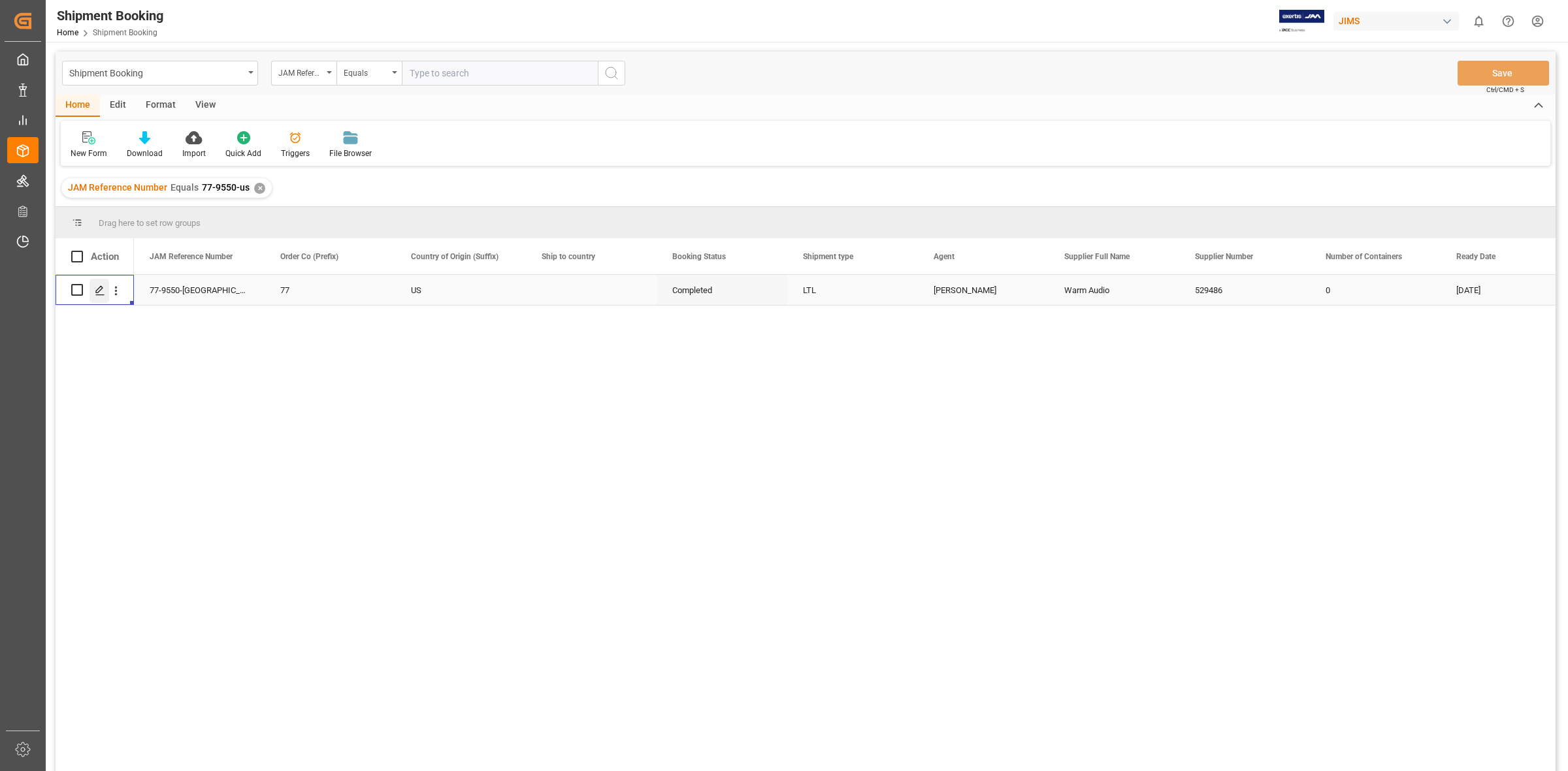
click at [98, 289] on polygon "Press SPACE to select this row." at bounding box center [99, 289] width 6 height 6
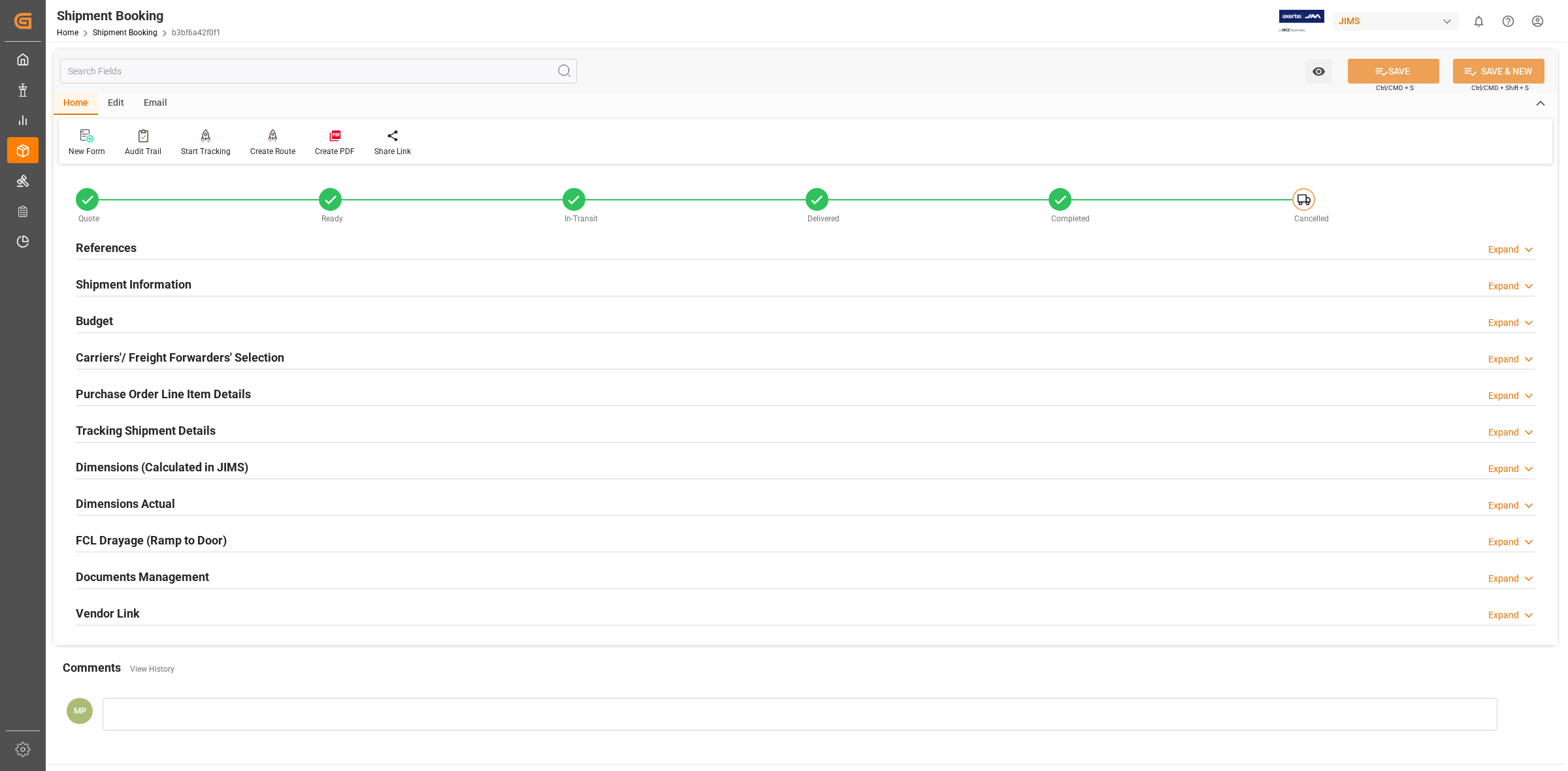
click at [187, 579] on h2 "Documents Management" at bounding box center [143, 577] width 133 height 18
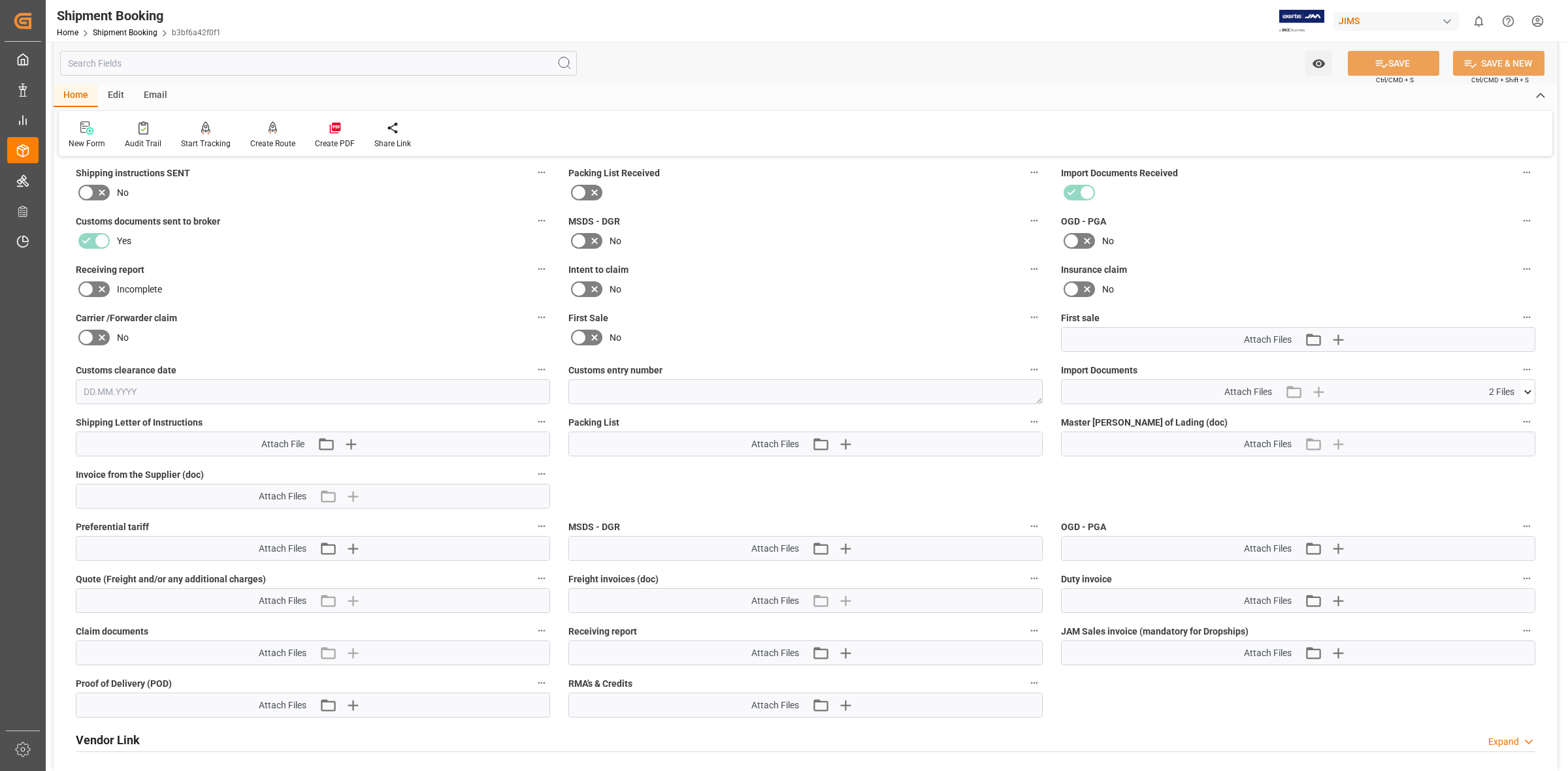
scroll to position [408, 0]
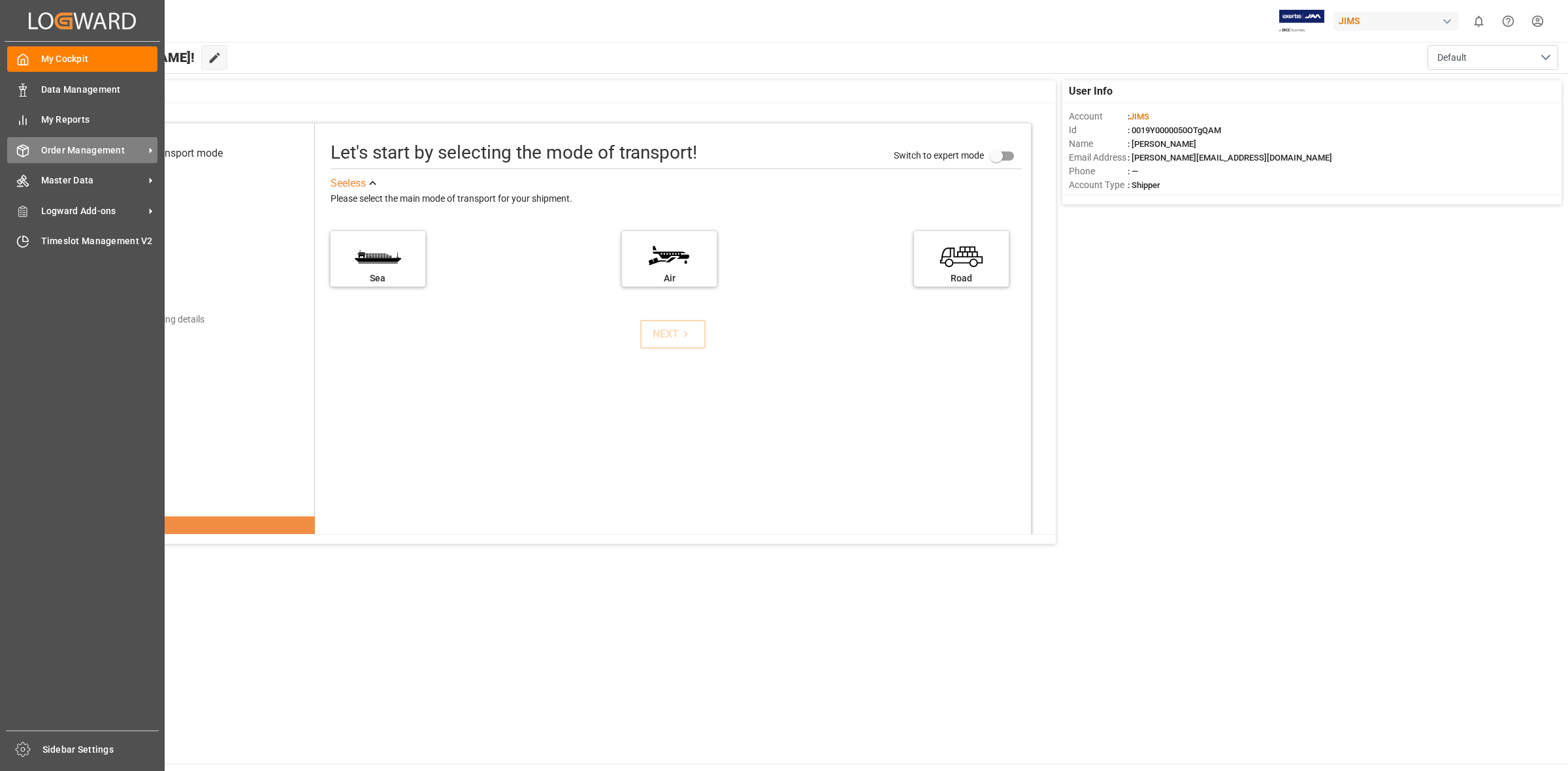
drag, startPoint x: 25, startPoint y: 155, endPoint x: 115, endPoint y: 151, distance: 90.1
click at [27, 155] on icon at bounding box center [23, 151] width 11 height 12
click at [72, 147] on span "Order Management" at bounding box center [92, 150] width 103 height 14
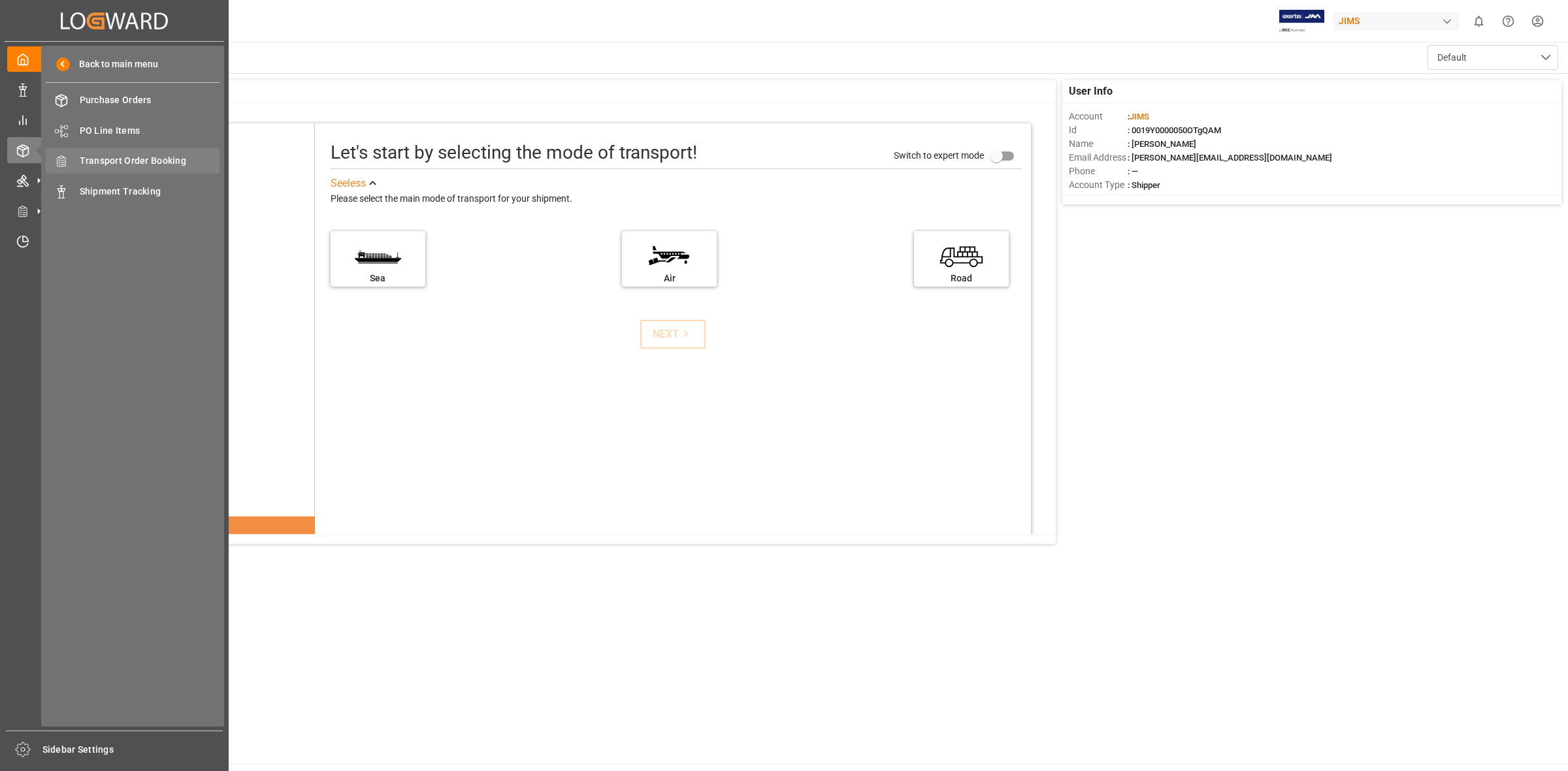
click at [150, 164] on span "Transport Order Booking" at bounding box center [150, 160] width 141 height 14
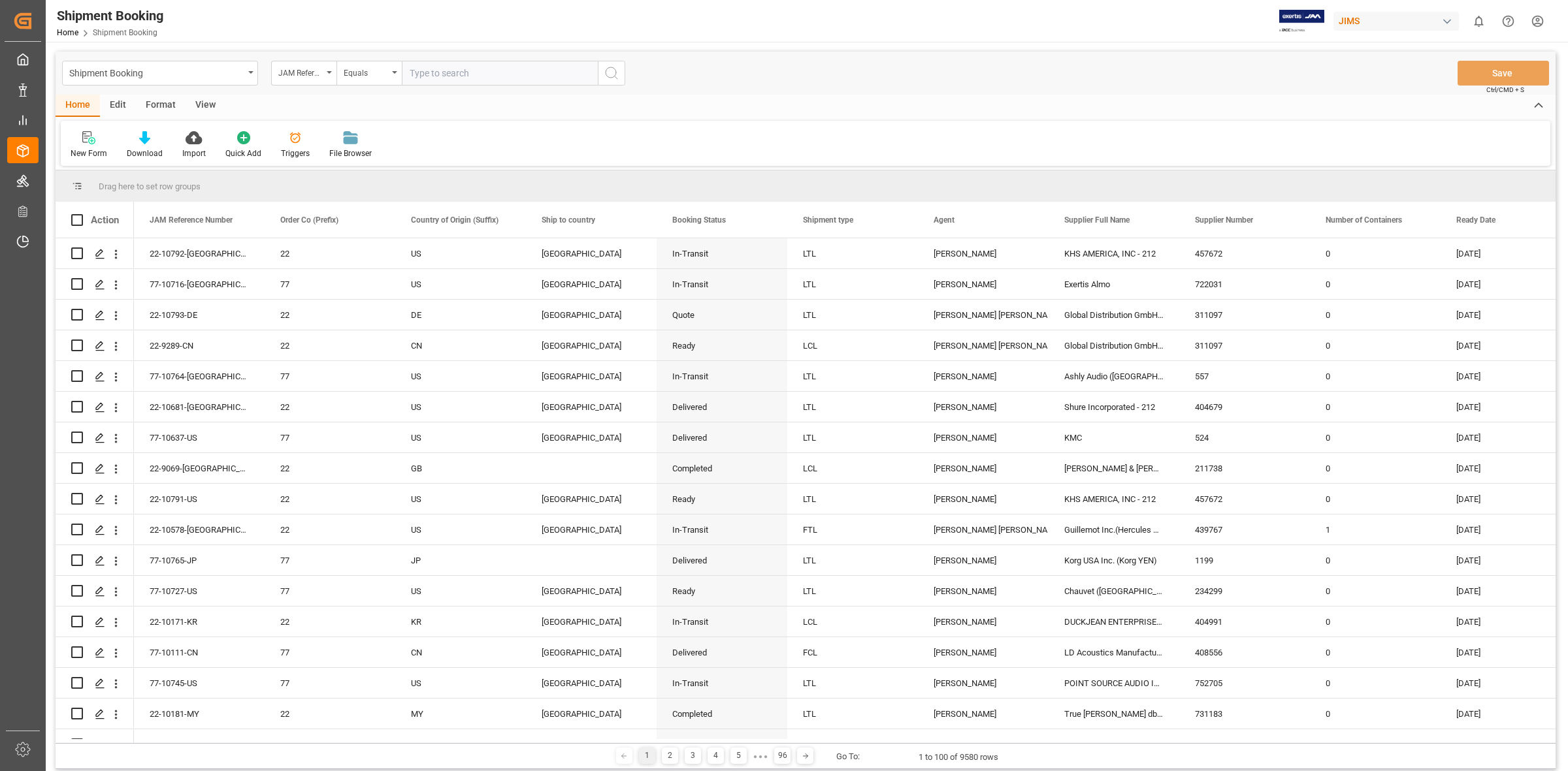
click at [421, 66] on input "text" at bounding box center [500, 73] width 196 height 25
type input "77-10484-us"
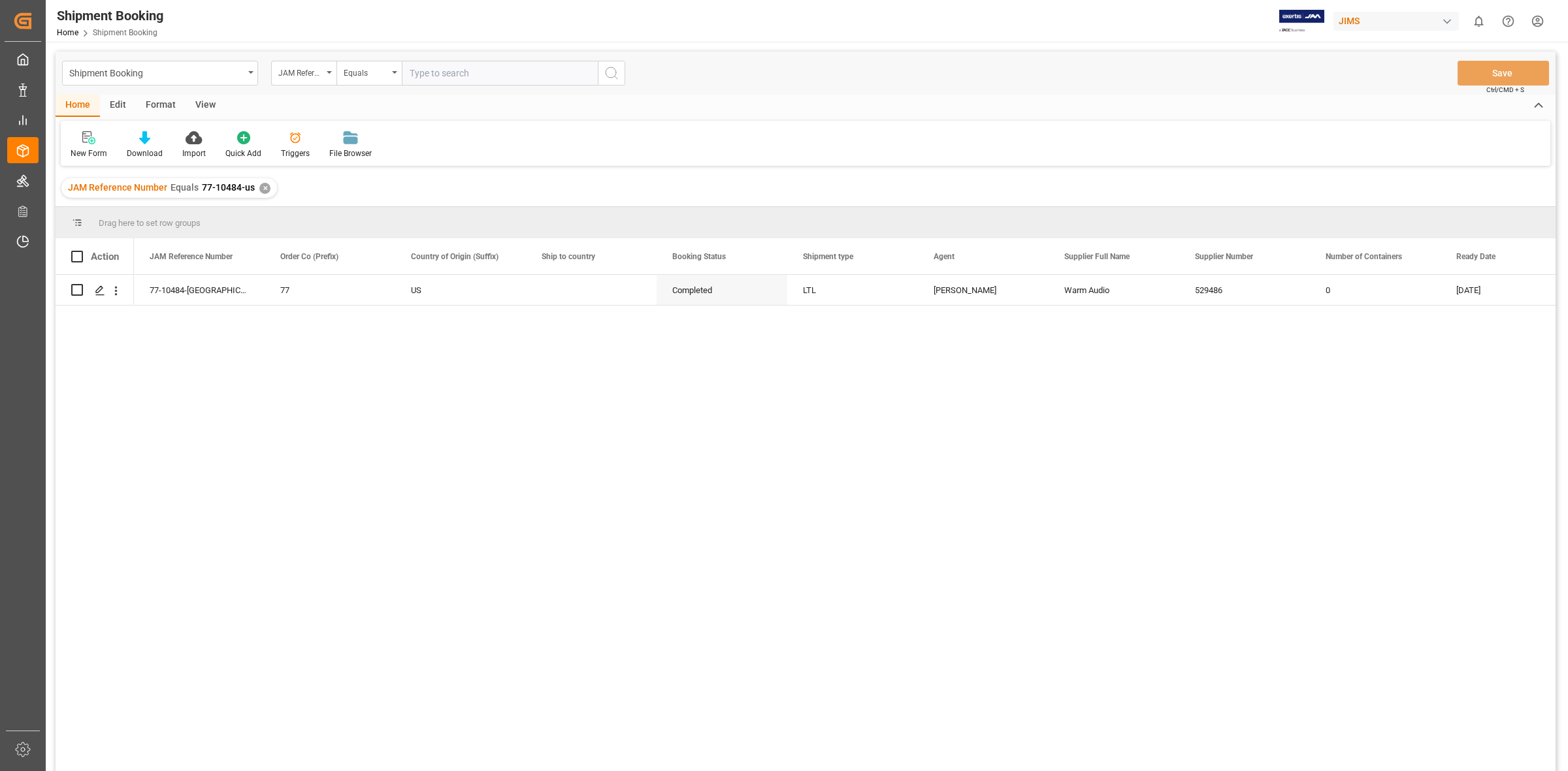
click at [487, 494] on div "77-10484-US 77 US Completed LTL Jacques Denis Warm Audio 529486 0 07.08.2025" at bounding box center [845, 527] width 1422 height 504
click at [103, 285] on icon "Press SPACE to select this row." at bounding box center [99, 290] width 10 height 10
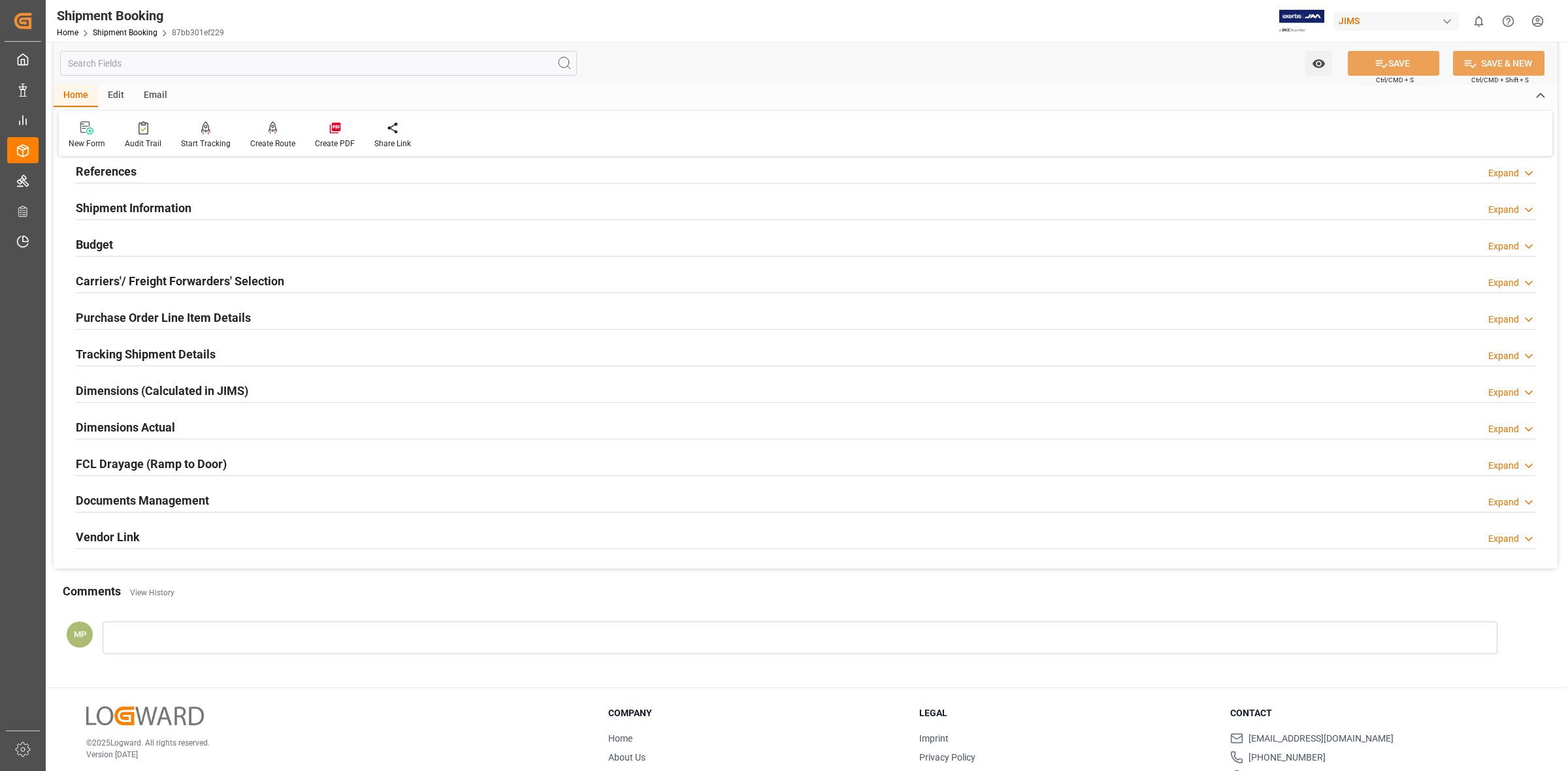
scroll to position [141, 0]
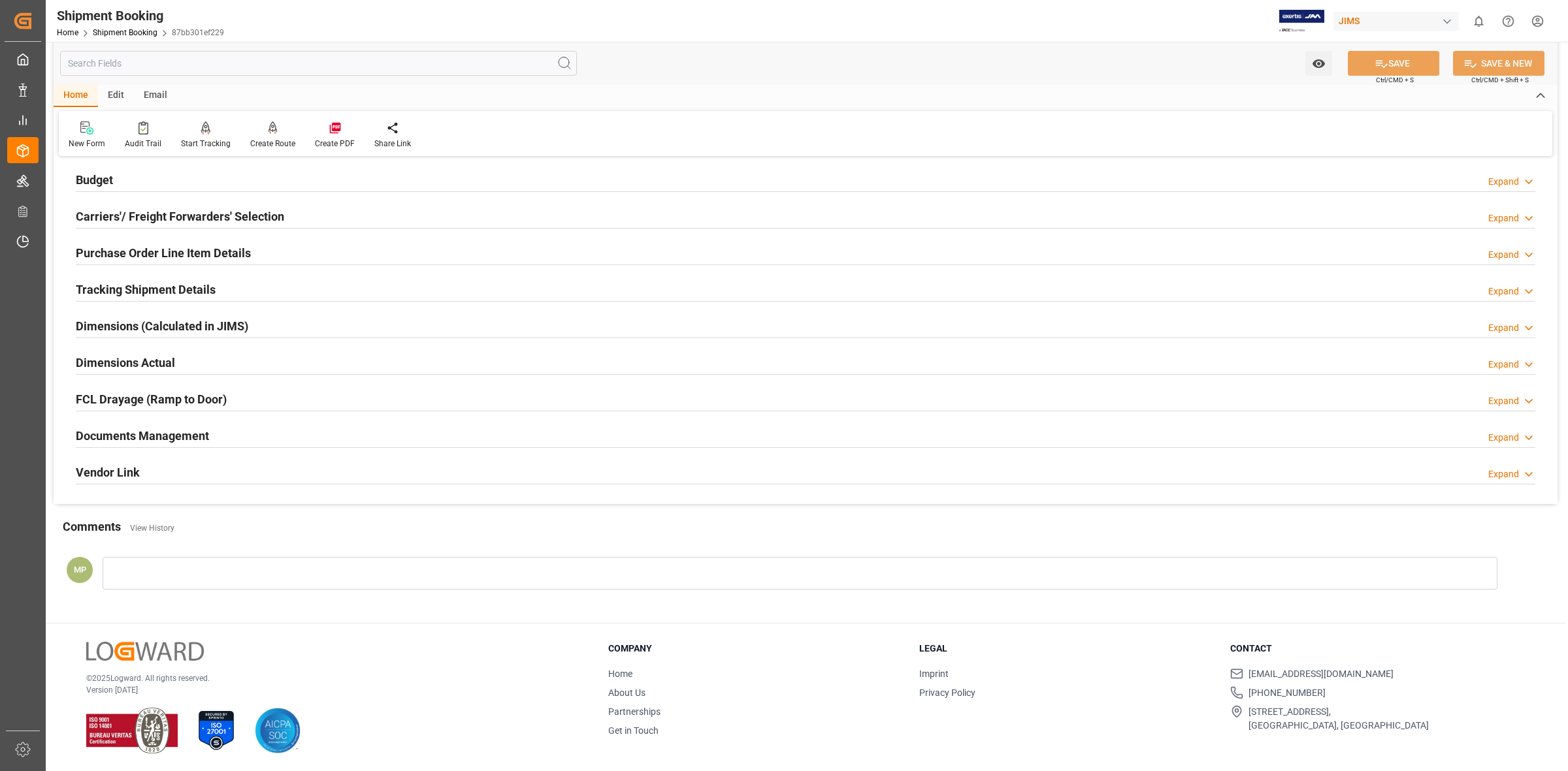
click at [201, 436] on h2 "Documents Management" at bounding box center [143, 435] width 133 height 18
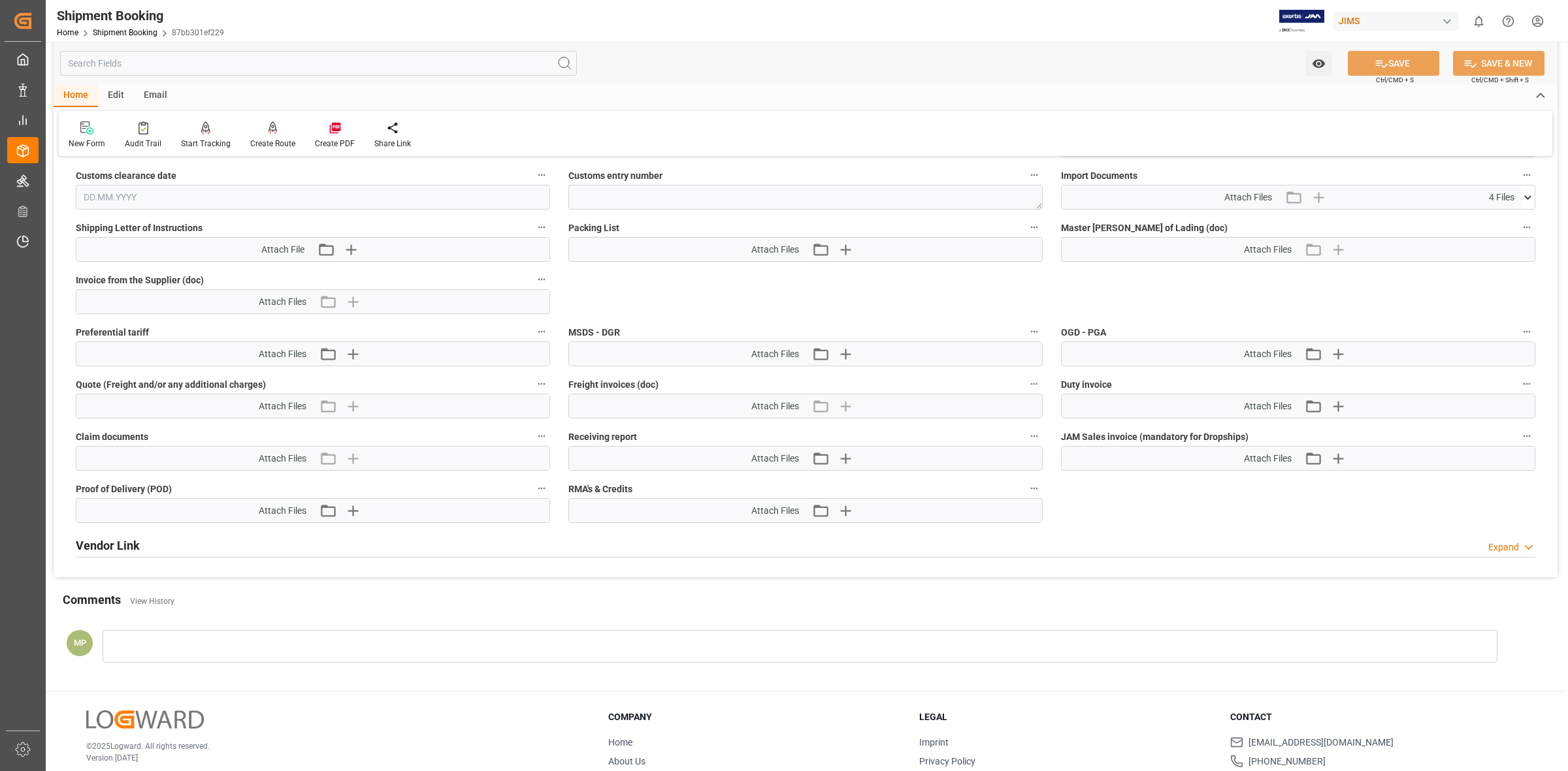
scroll to position [549, 0]
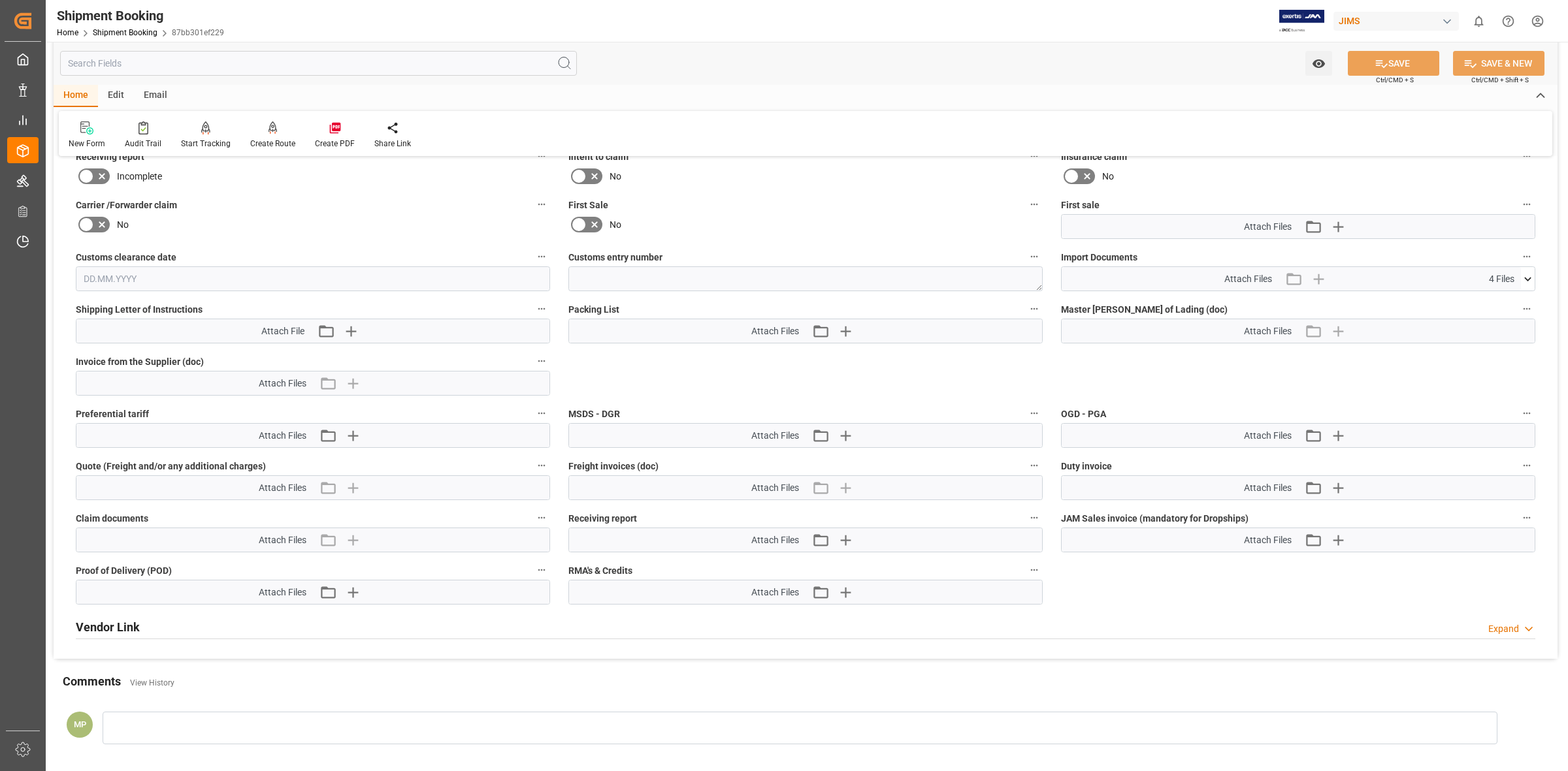
click at [1527, 275] on icon at bounding box center [1527, 279] width 14 height 14
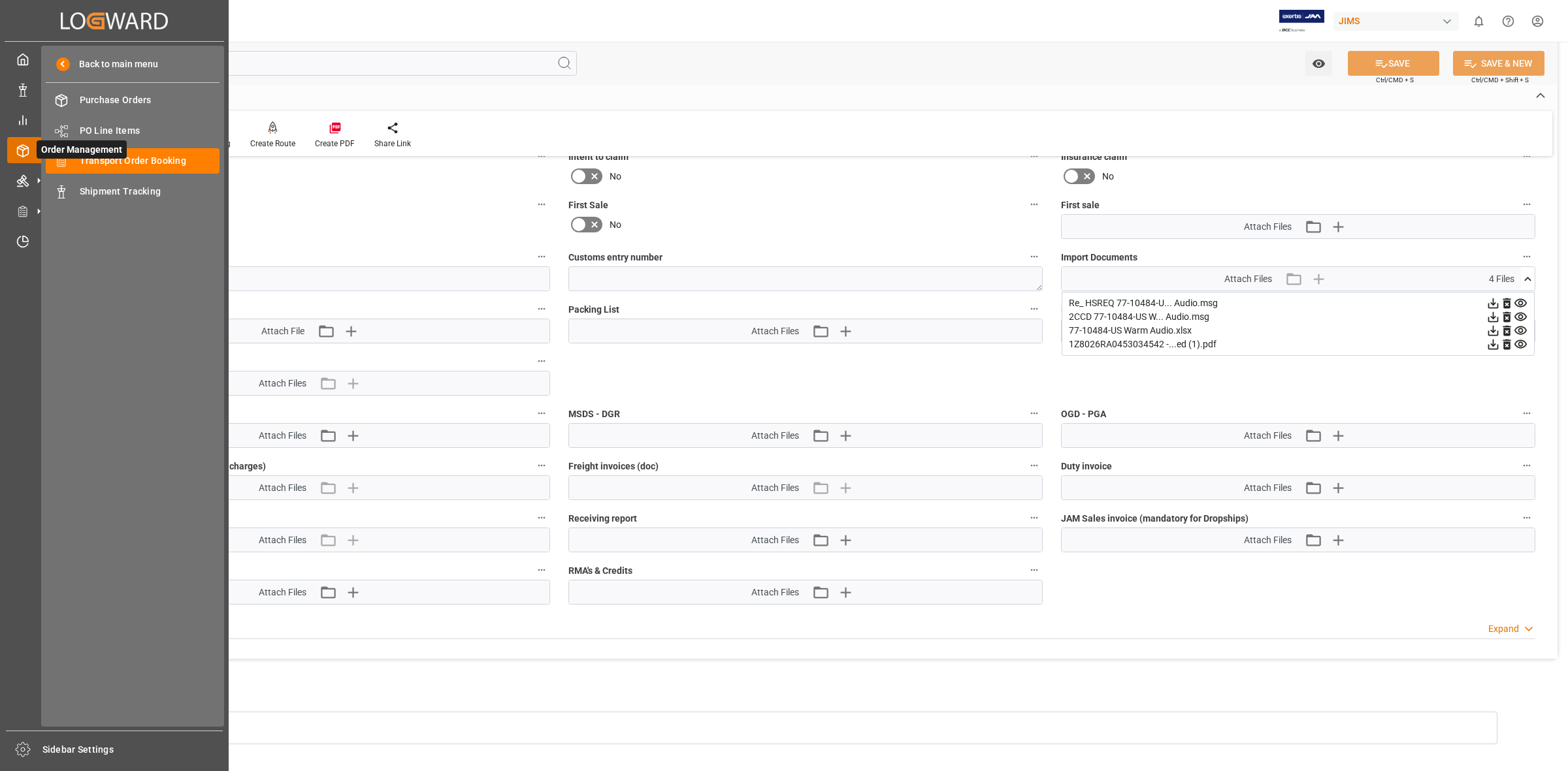
click at [37, 147] on span "Order Management" at bounding box center [82, 150] width 90 height 19
click at [151, 163] on span "Transport Order Booking" at bounding box center [150, 160] width 141 height 14
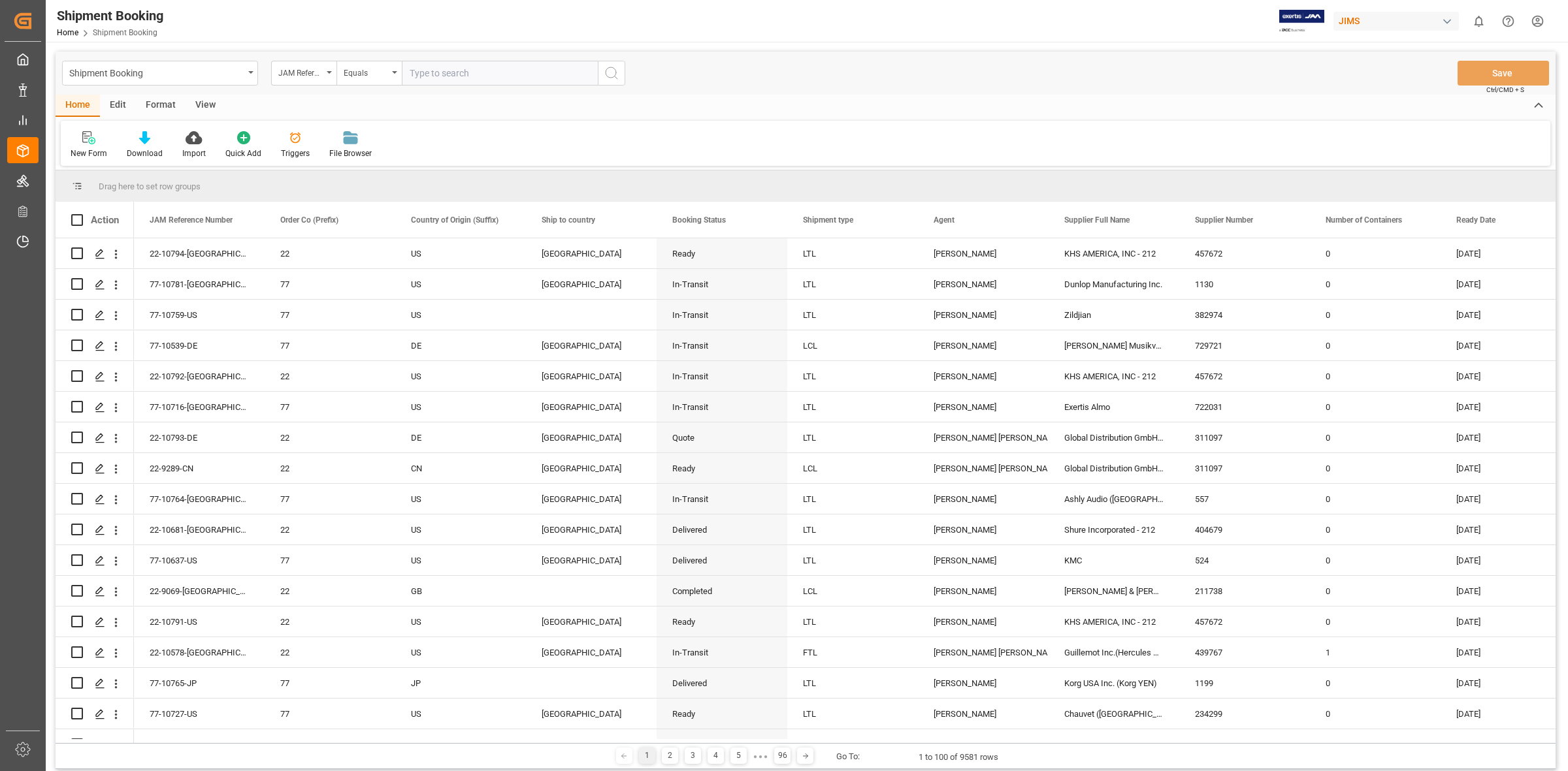
click at [409, 68] on input "text" at bounding box center [500, 73] width 196 height 25
type input "77-10484-US"
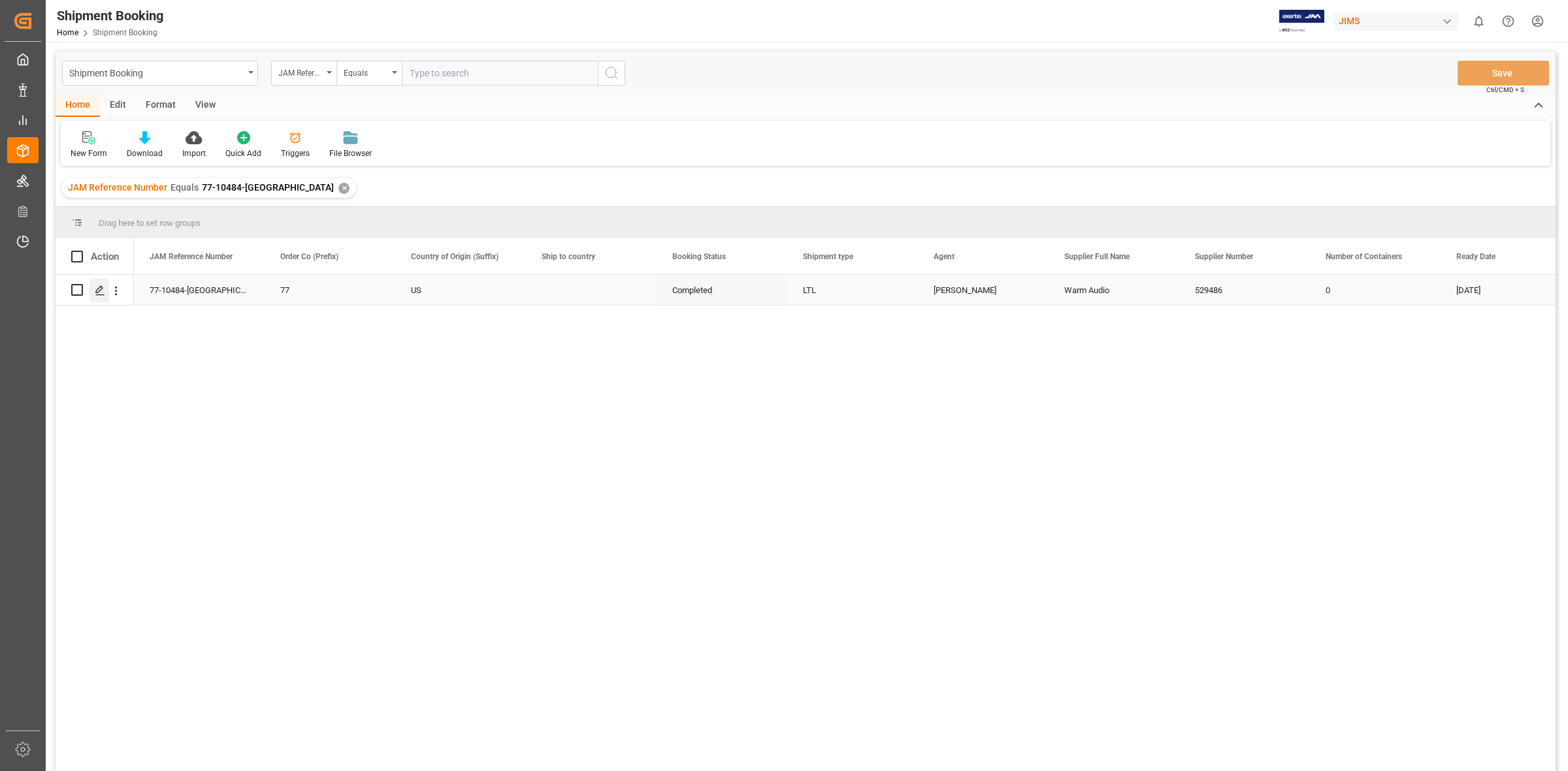
click at [102, 296] on div "Press SPACE to select this row." at bounding box center [99, 291] width 19 height 24
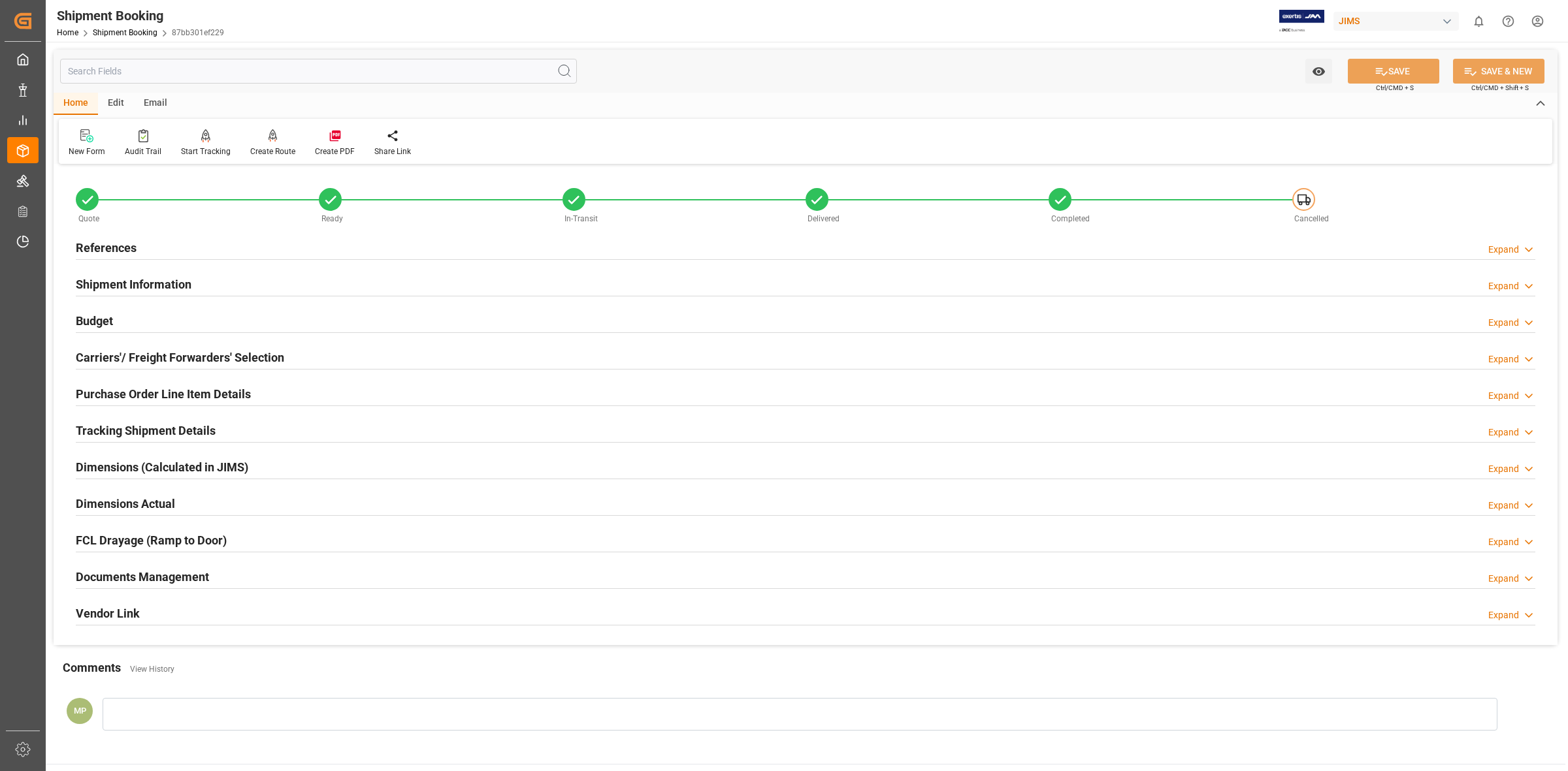
click at [1518, 579] on div "Expand" at bounding box center [1503, 578] width 31 height 14
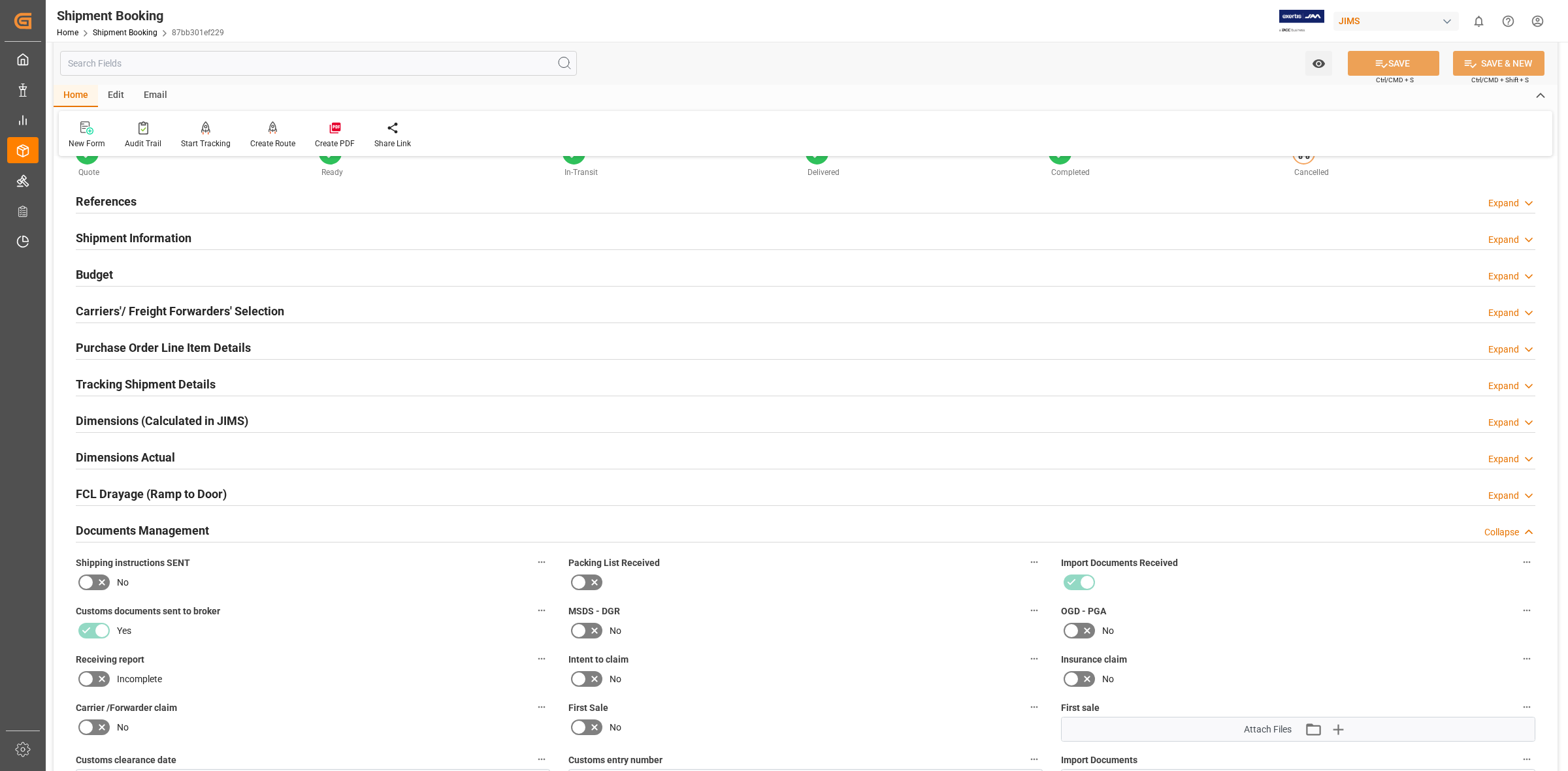
scroll to position [292, 0]
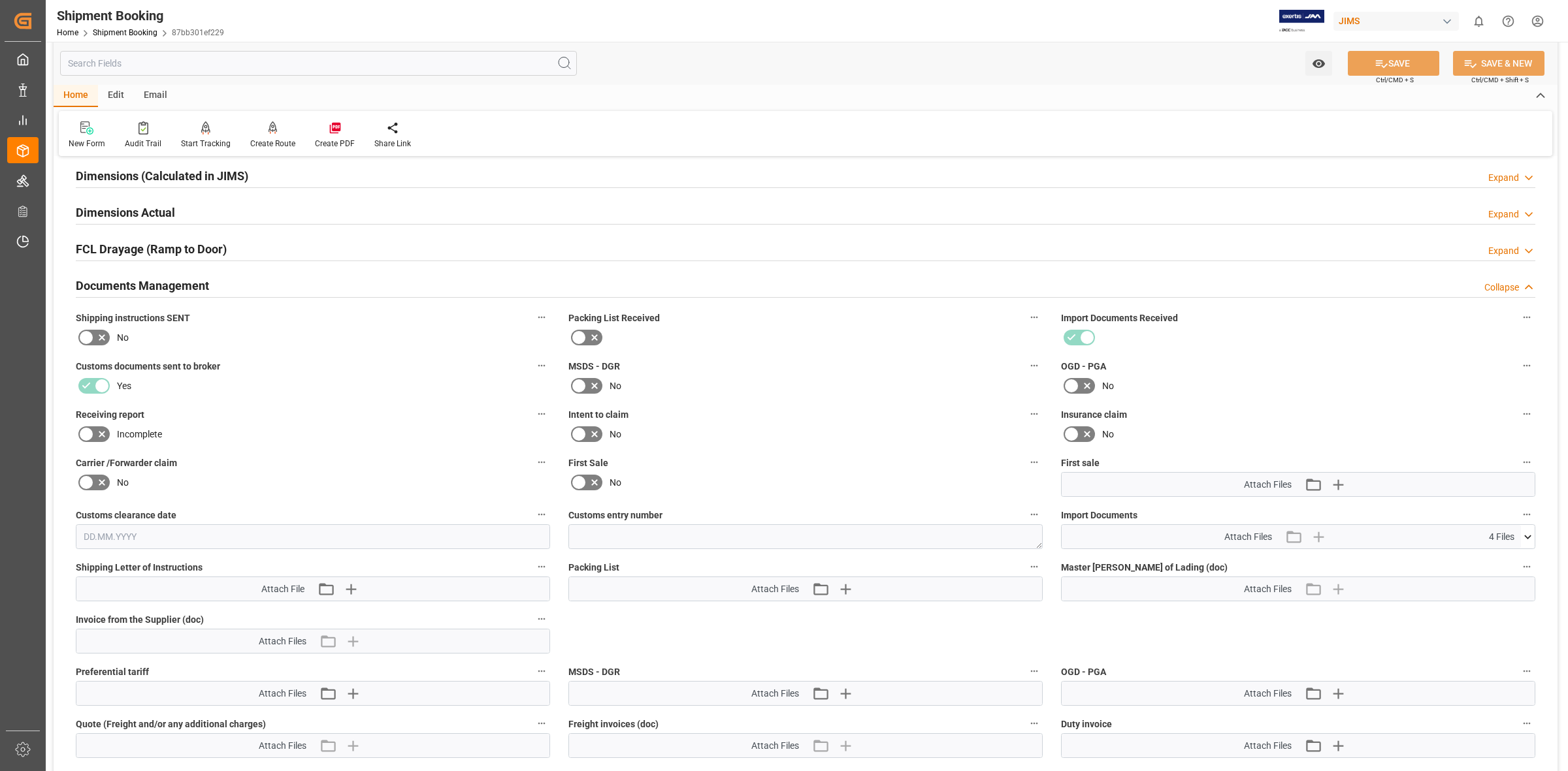
click at [1520, 533] on div "Attach Files 4 Files" at bounding box center [1291, 536] width 459 height 23
click at [1521, 533] on icon at bounding box center [1527, 537] width 14 height 14
click at [1490, 586] on icon at bounding box center [1493, 589] width 14 height 14
click at [1495, 606] on icon at bounding box center [1493, 602] width 14 height 14
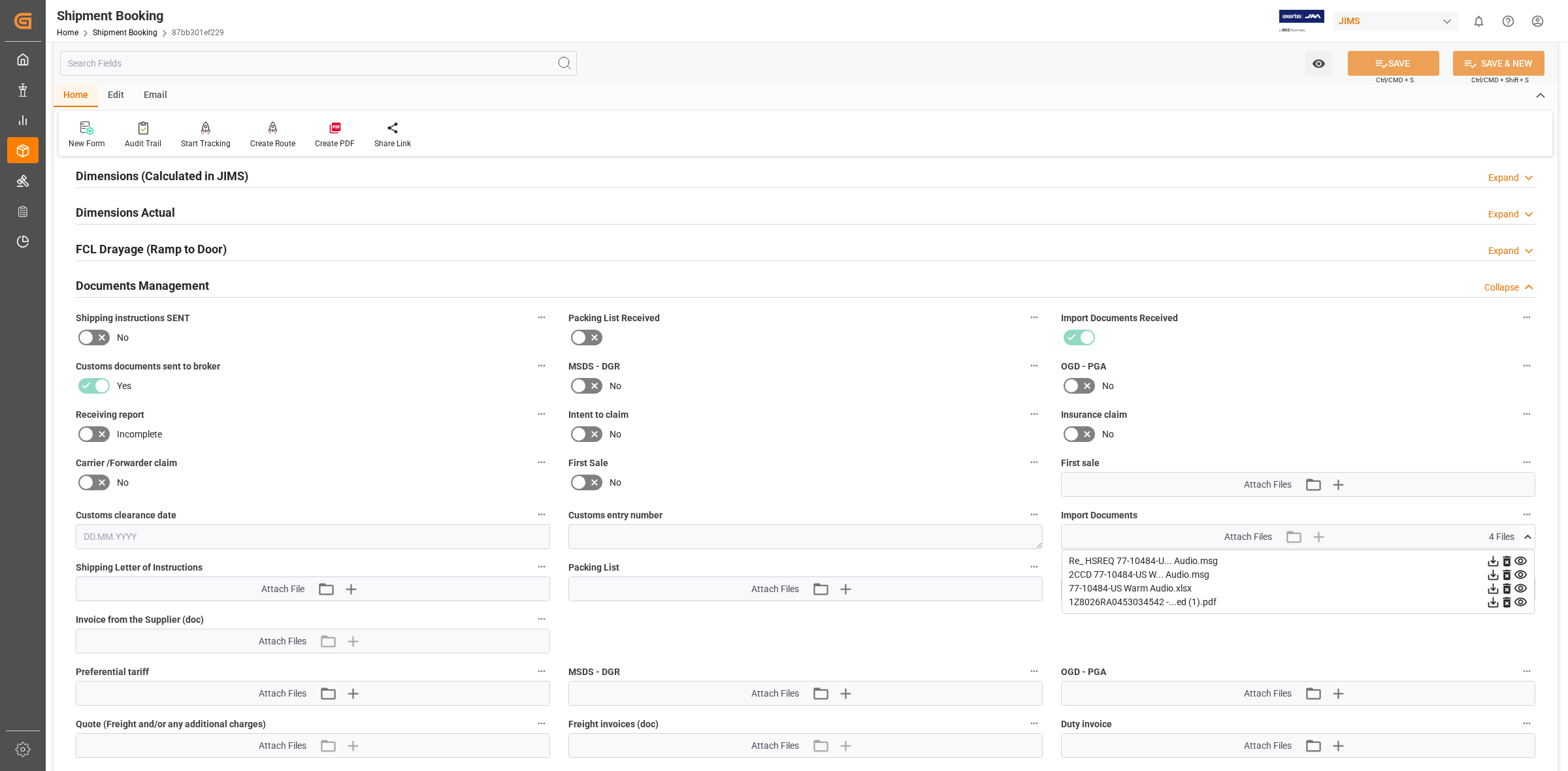
click at [1494, 604] on icon at bounding box center [1493, 602] width 14 height 14
click at [1493, 603] on icon at bounding box center [1493, 603] width 10 height 10
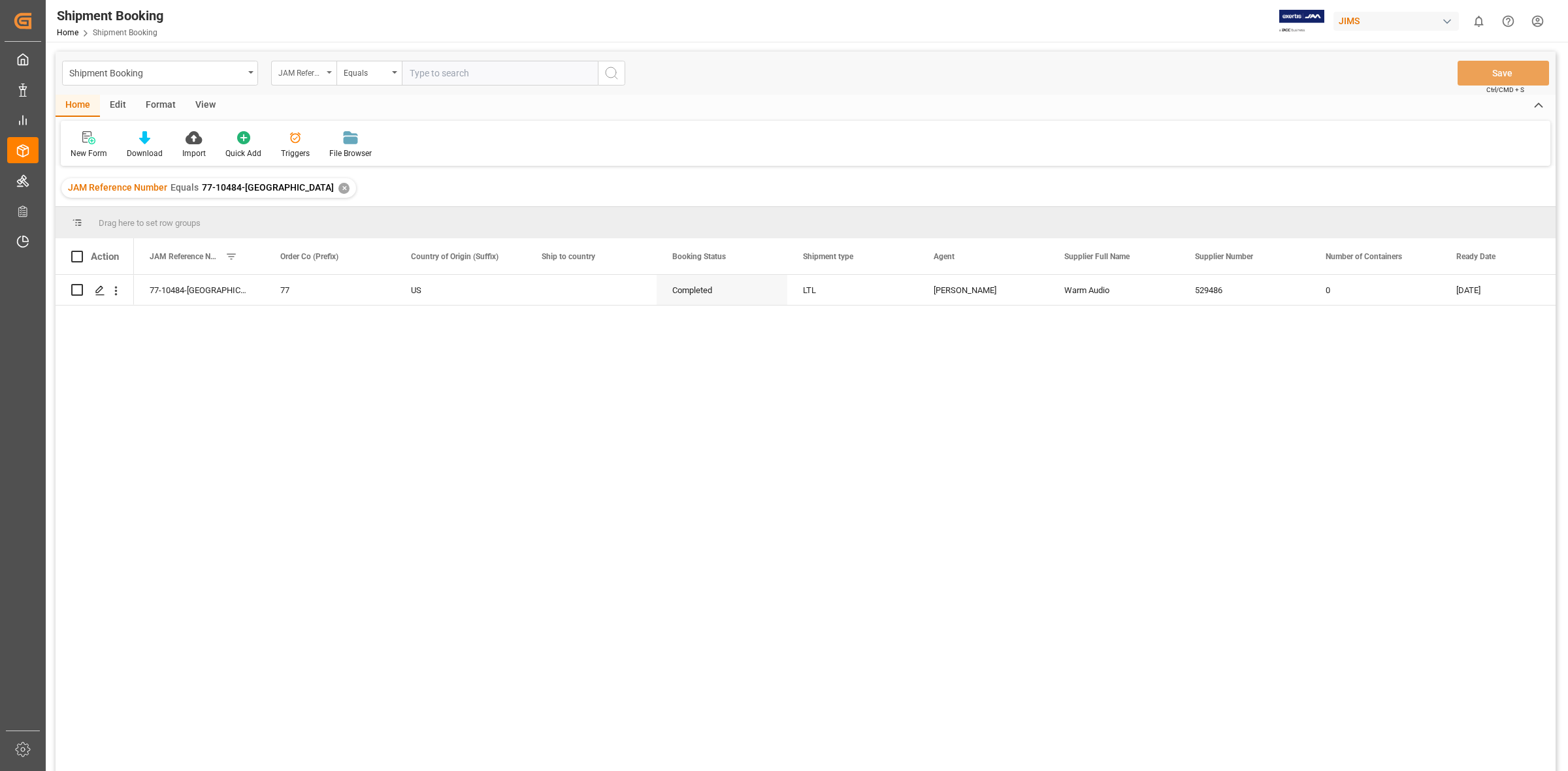
click at [330, 71] on icon "open menu" at bounding box center [330, 72] width 6 height 3
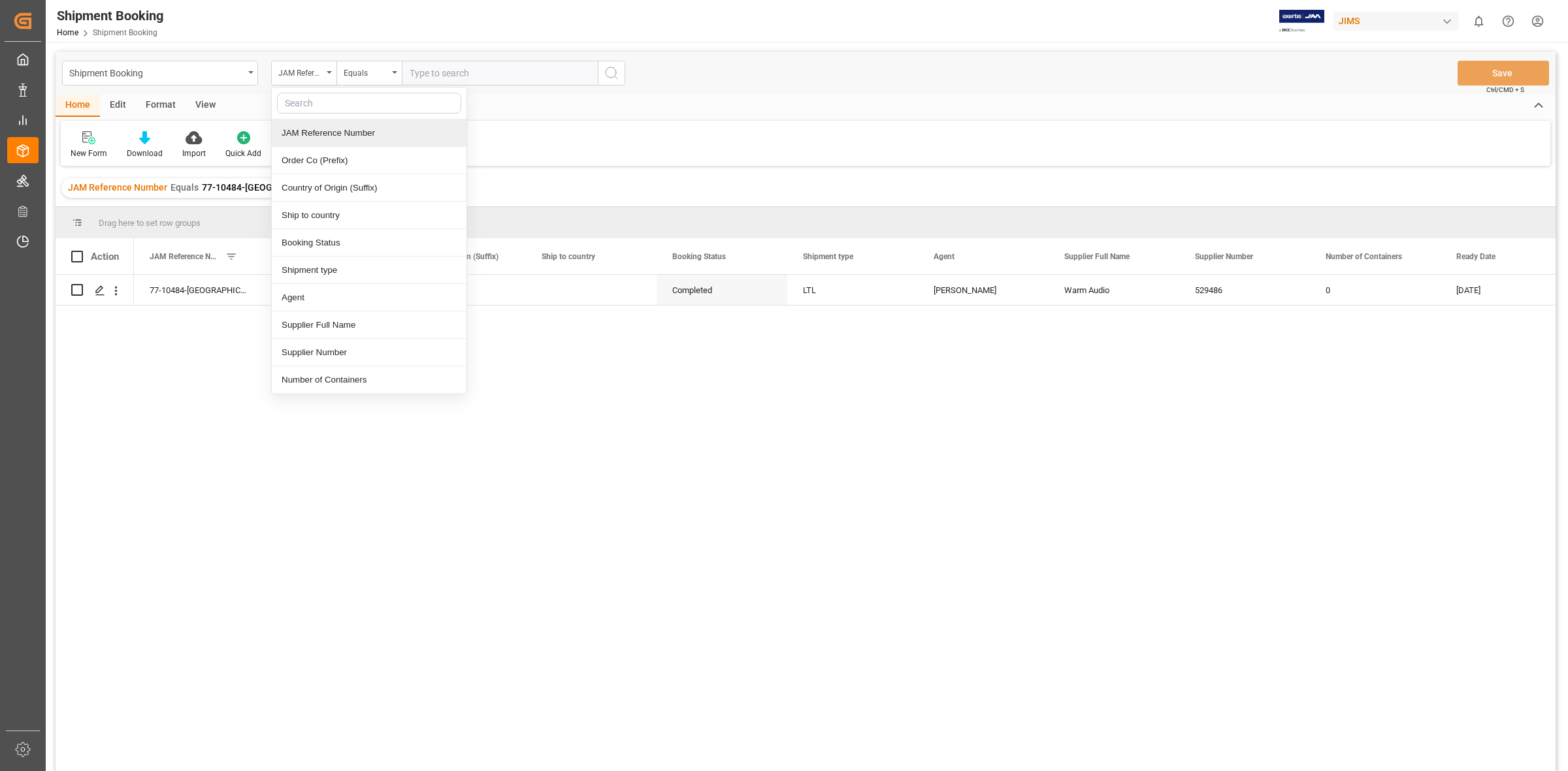
click at [329, 125] on div "JAM Reference Number" at bounding box center [369, 133] width 194 height 28
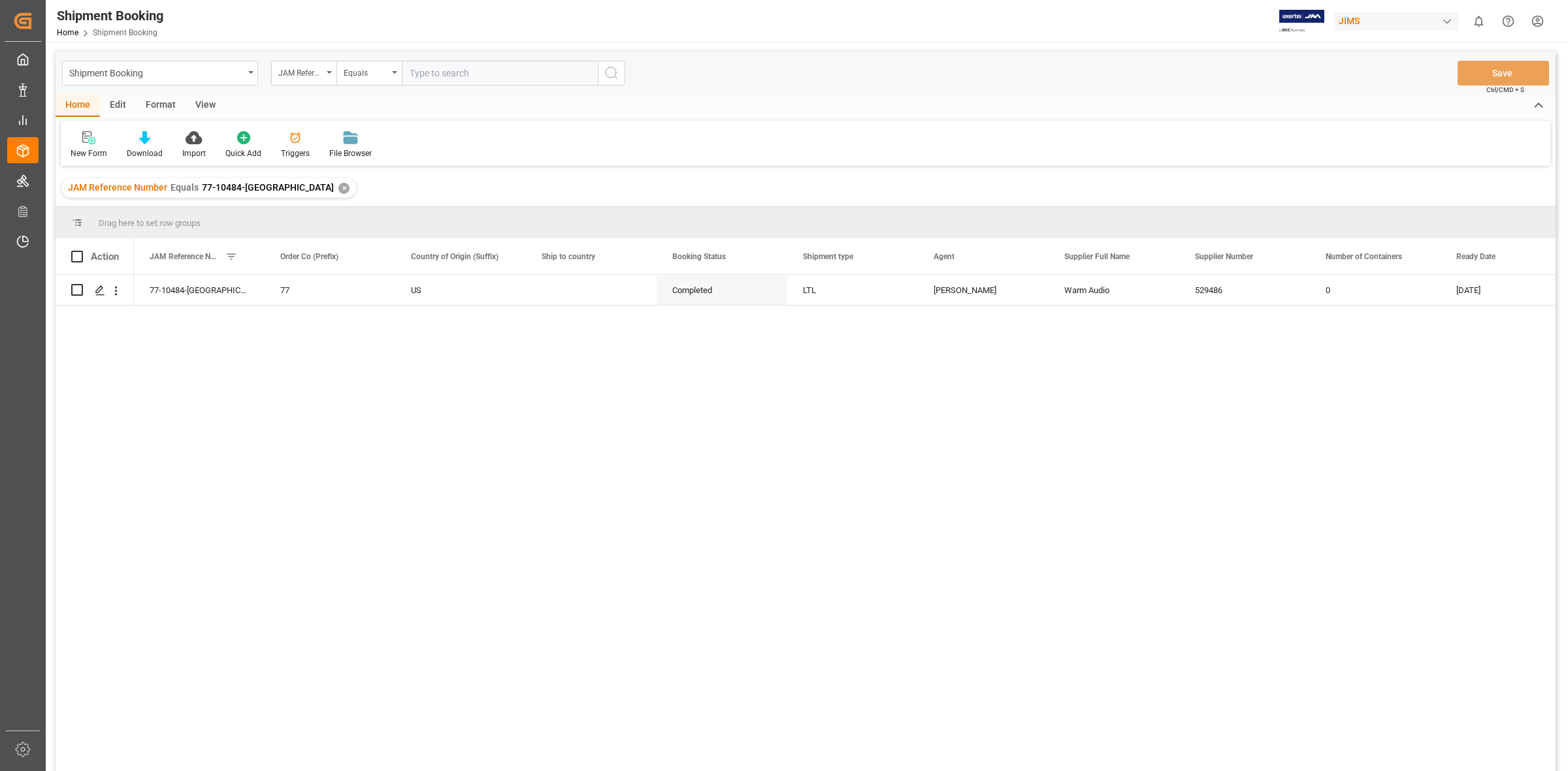
drag, startPoint x: 276, startPoint y: 382, endPoint x: 430, endPoint y: 81, distance: 338.1
click at [276, 380] on div "77-10484-US 77 US Completed LTL Jacques Denis Warm Audio 529486 0 07.08.2025" at bounding box center [845, 527] width 1422 height 504
click at [414, 79] on input "text" at bounding box center [500, 73] width 196 height 25
type input "77-9550-us"
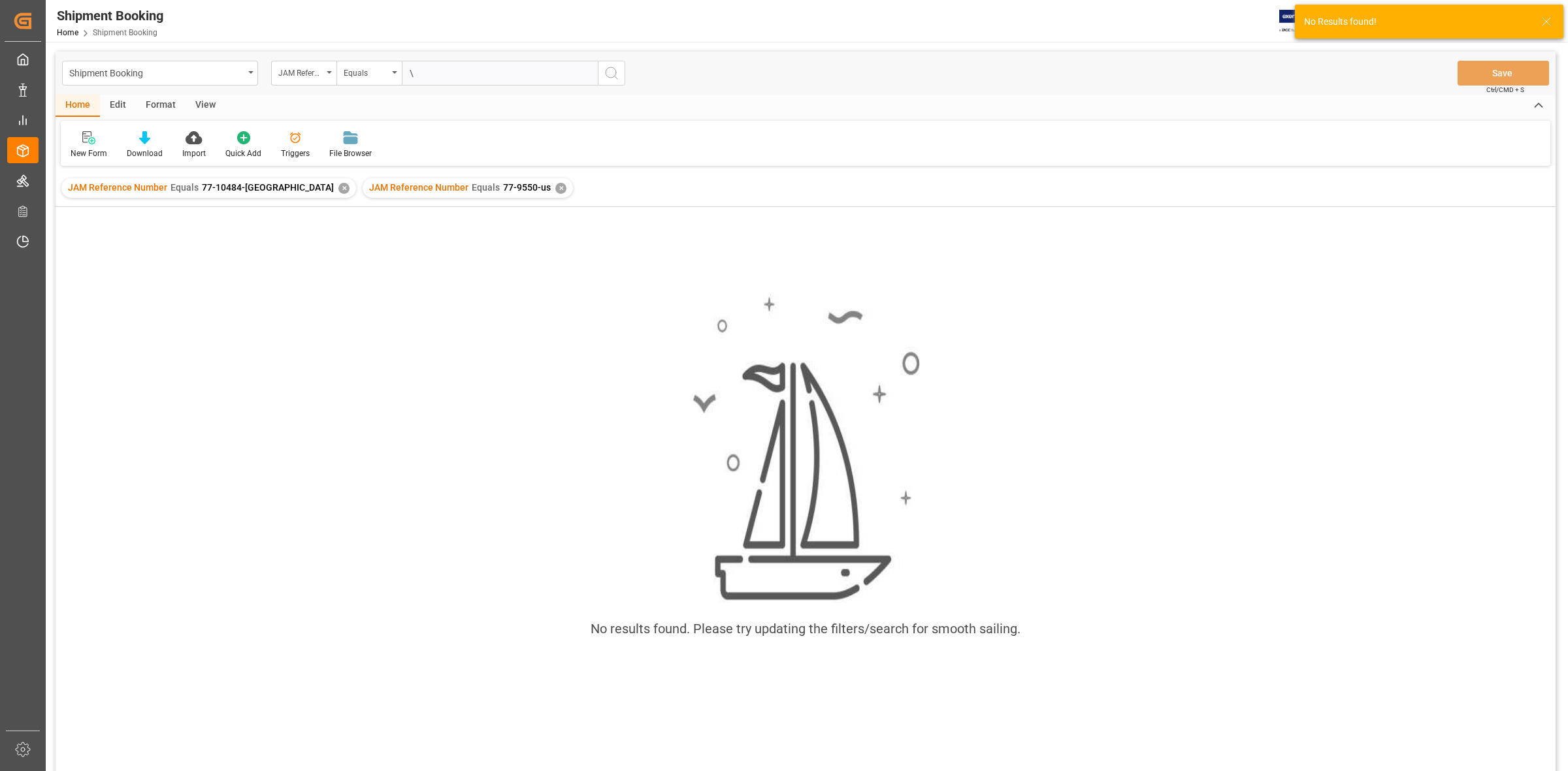
type input "\"
click at [338, 187] on div "✕" at bounding box center [344, 189] width 11 height 11
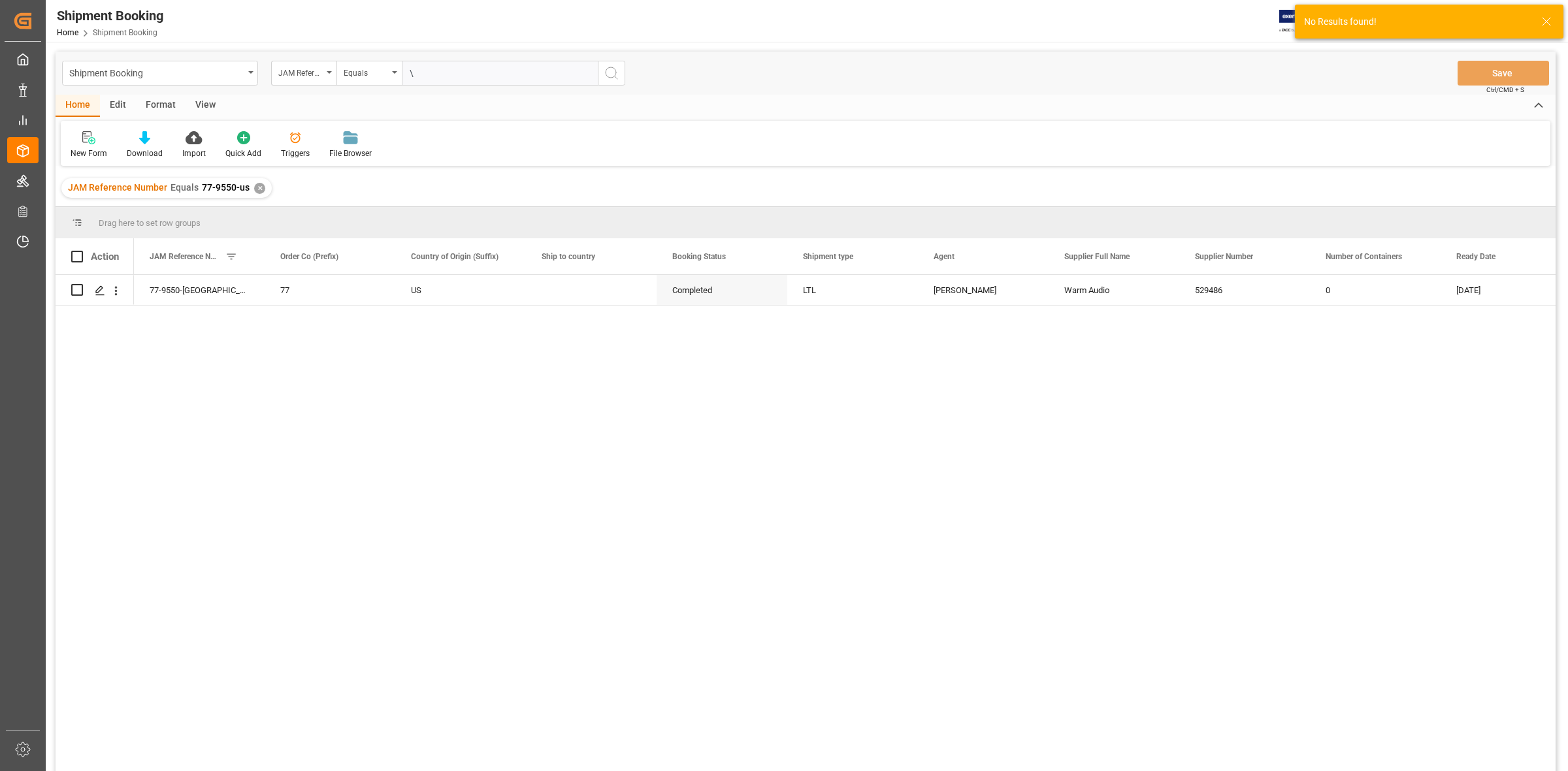
click at [182, 349] on div "77-9550-US 77 US Completed LTL Jacques Denis Warm Audio 529486 0 09.06.2025" at bounding box center [845, 527] width 1422 height 504
click at [101, 291] on icon "Press SPACE to select this row." at bounding box center [99, 290] width 10 height 10
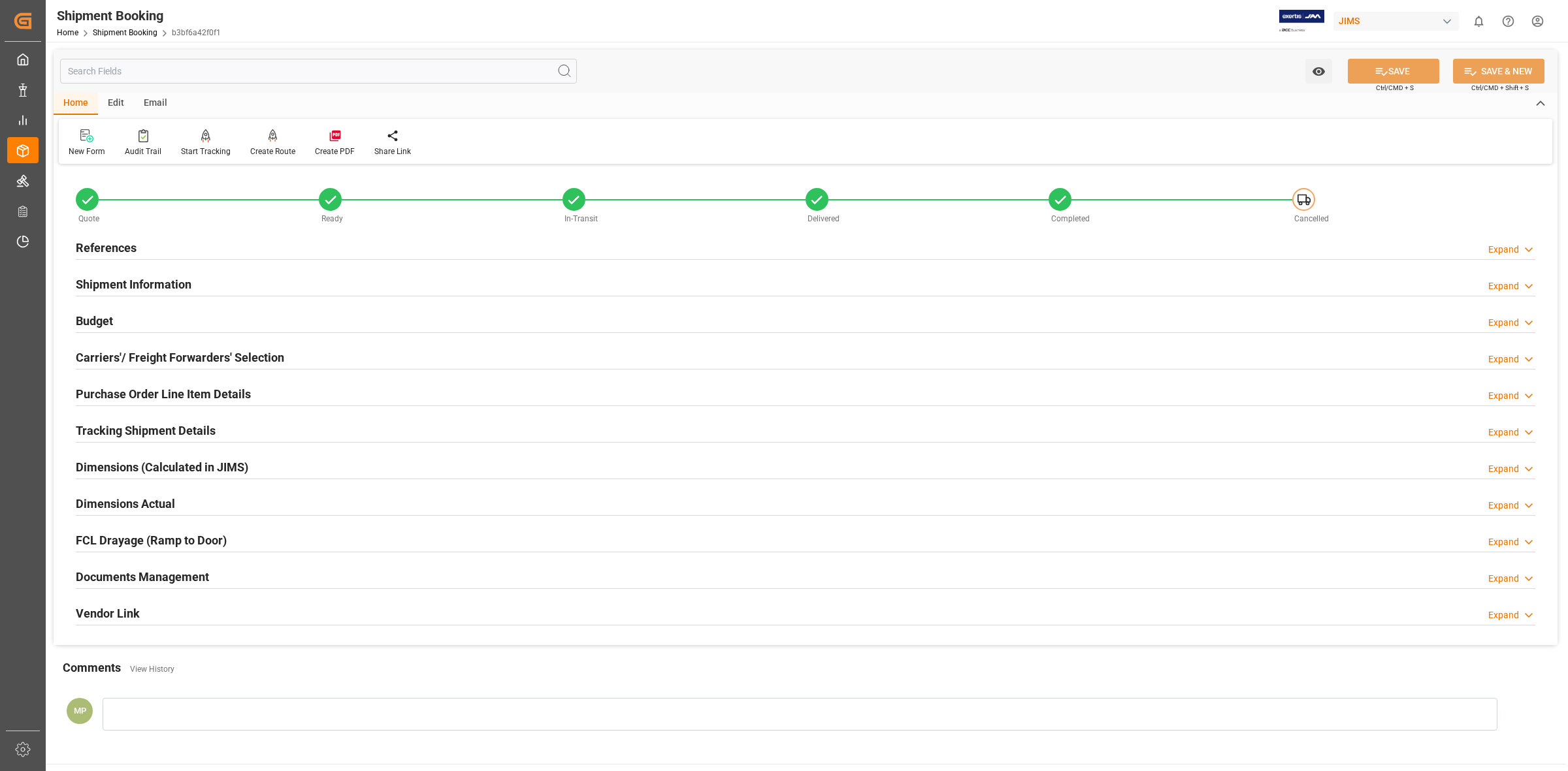
click at [1520, 577] on div "Expand" at bounding box center [1512, 578] width 47 height 14
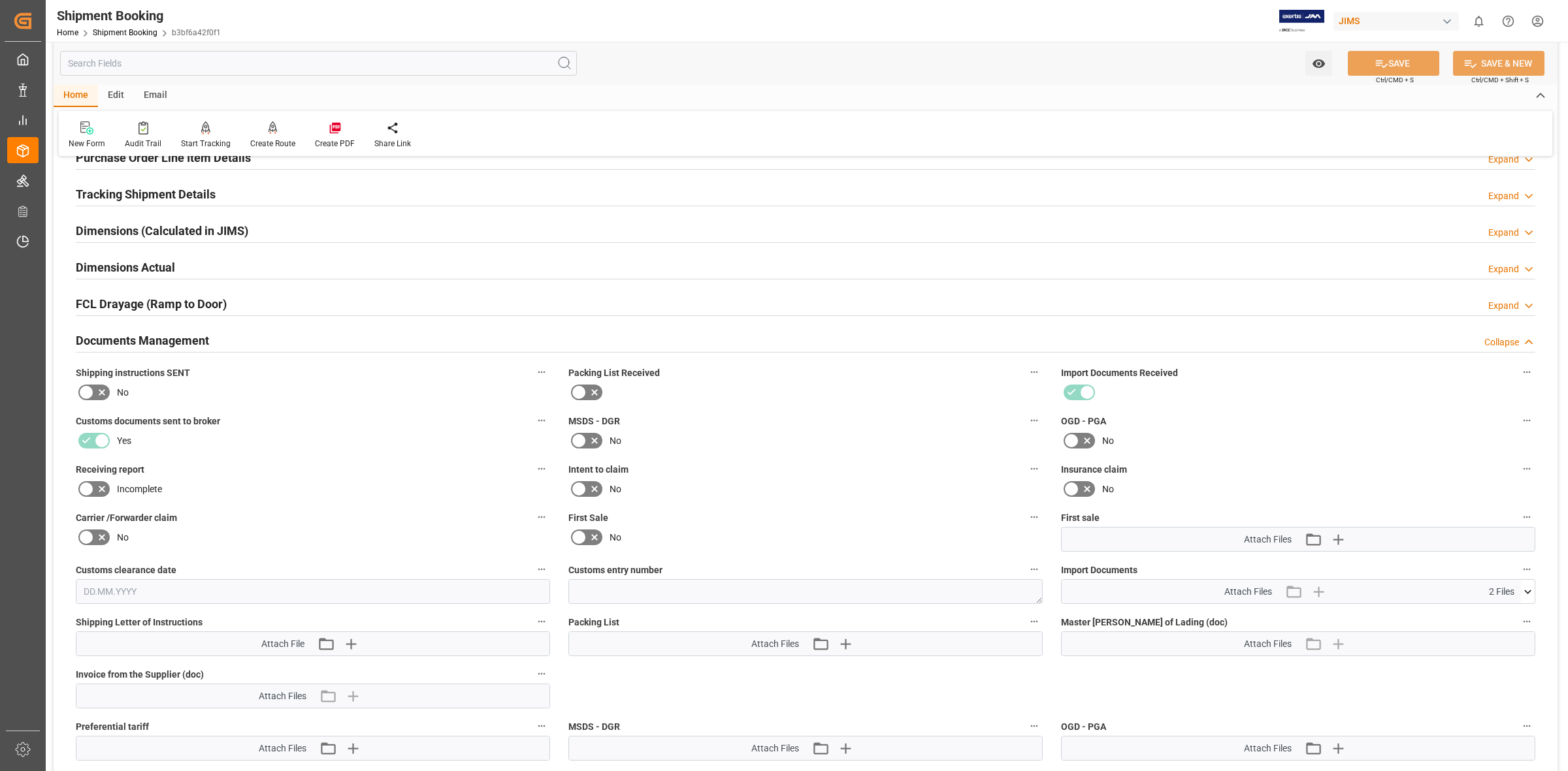
scroll to position [408, 0]
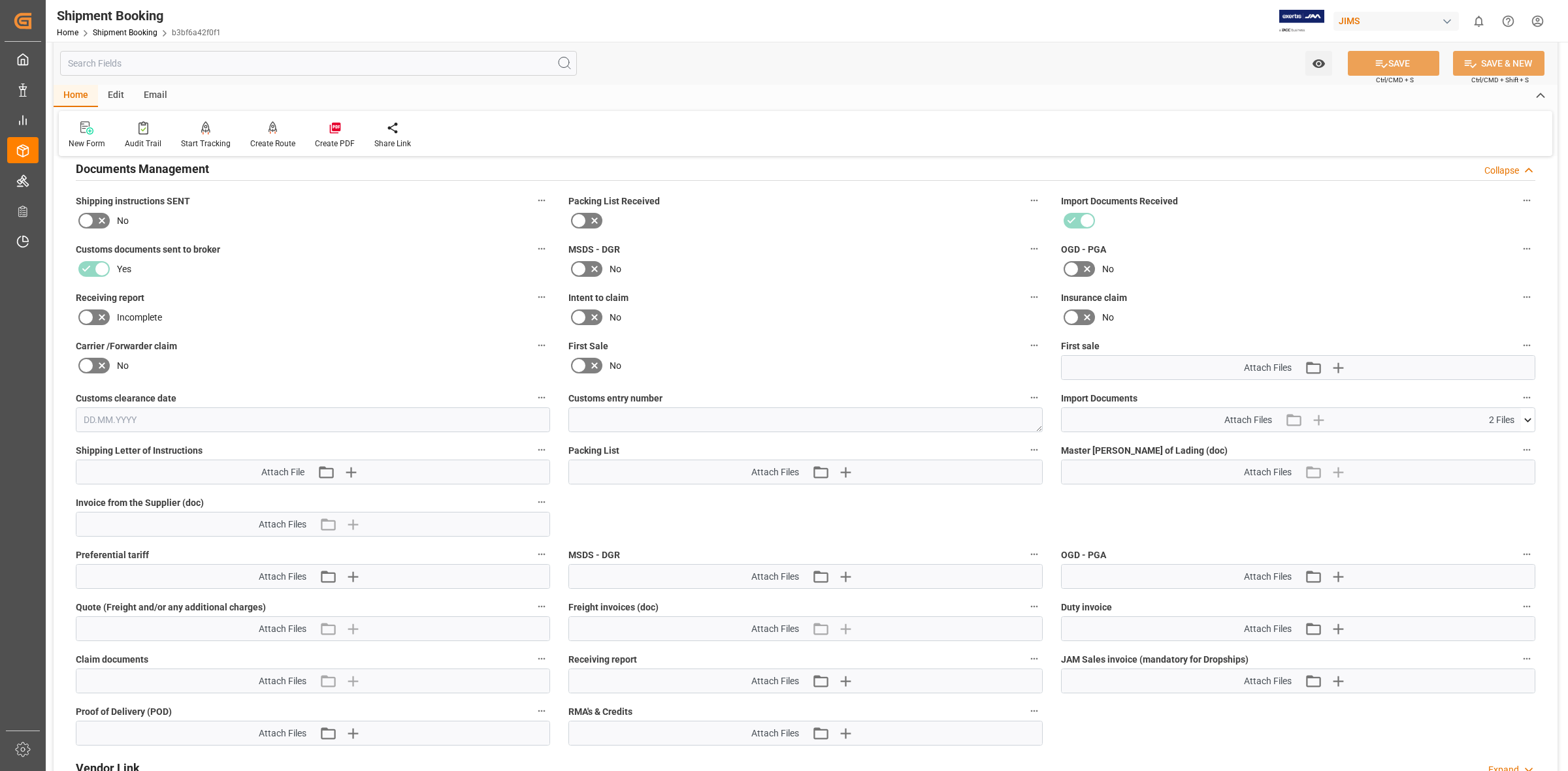
click at [1514, 418] on div "Attach Files 2 Files" at bounding box center [1291, 419] width 459 height 23
click at [1524, 415] on icon at bounding box center [1527, 420] width 14 height 14
click at [1490, 439] on icon at bounding box center [1493, 444] width 14 height 14
drag, startPoint x: 1373, startPoint y: 282, endPoint x: 1412, endPoint y: 330, distance: 61.8
click at [1373, 284] on div "Insurance claim No" at bounding box center [1298, 308] width 493 height 48
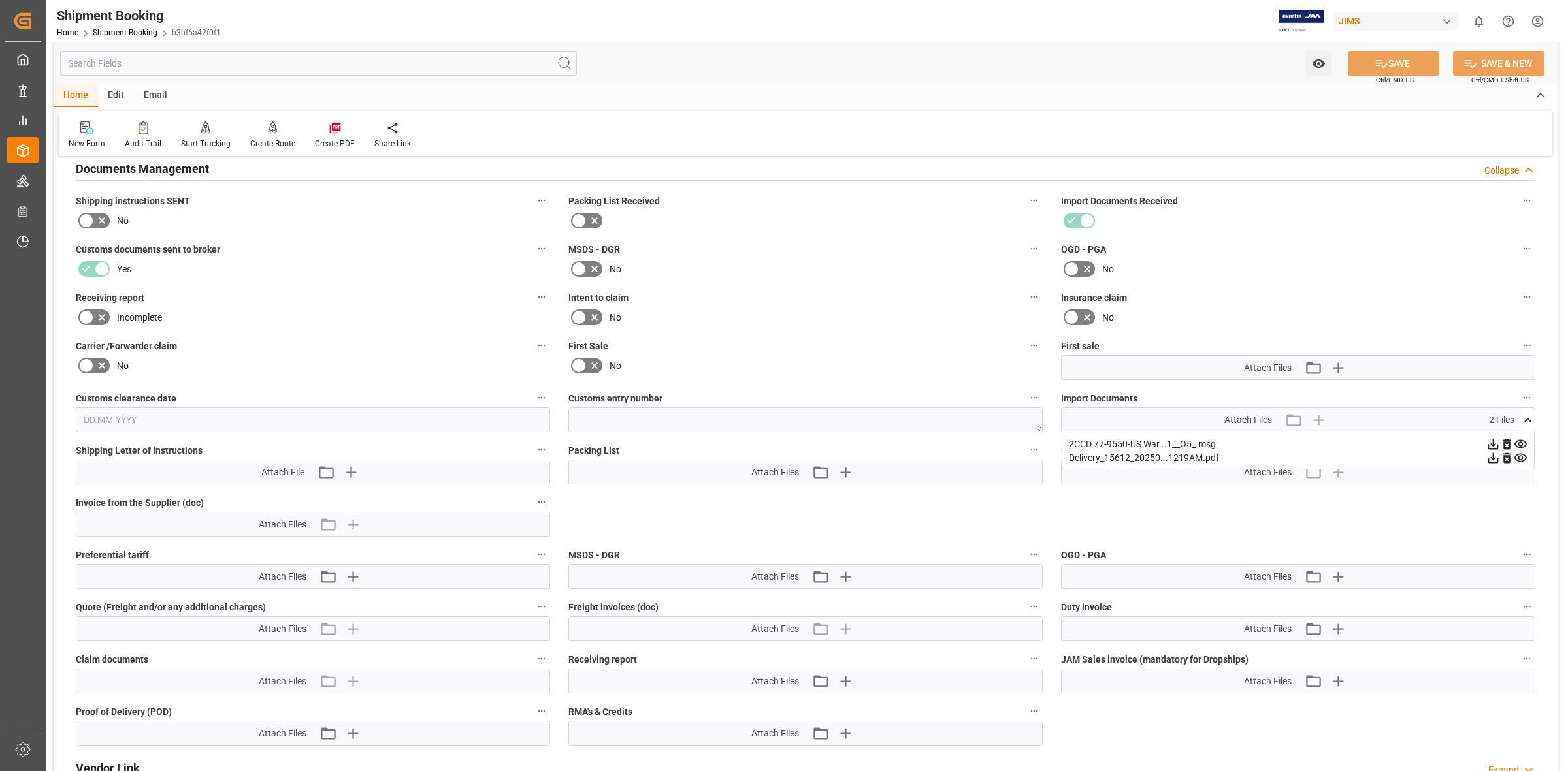
click at [1523, 441] on icon at bounding box center [1520, 444] width 12 height 8
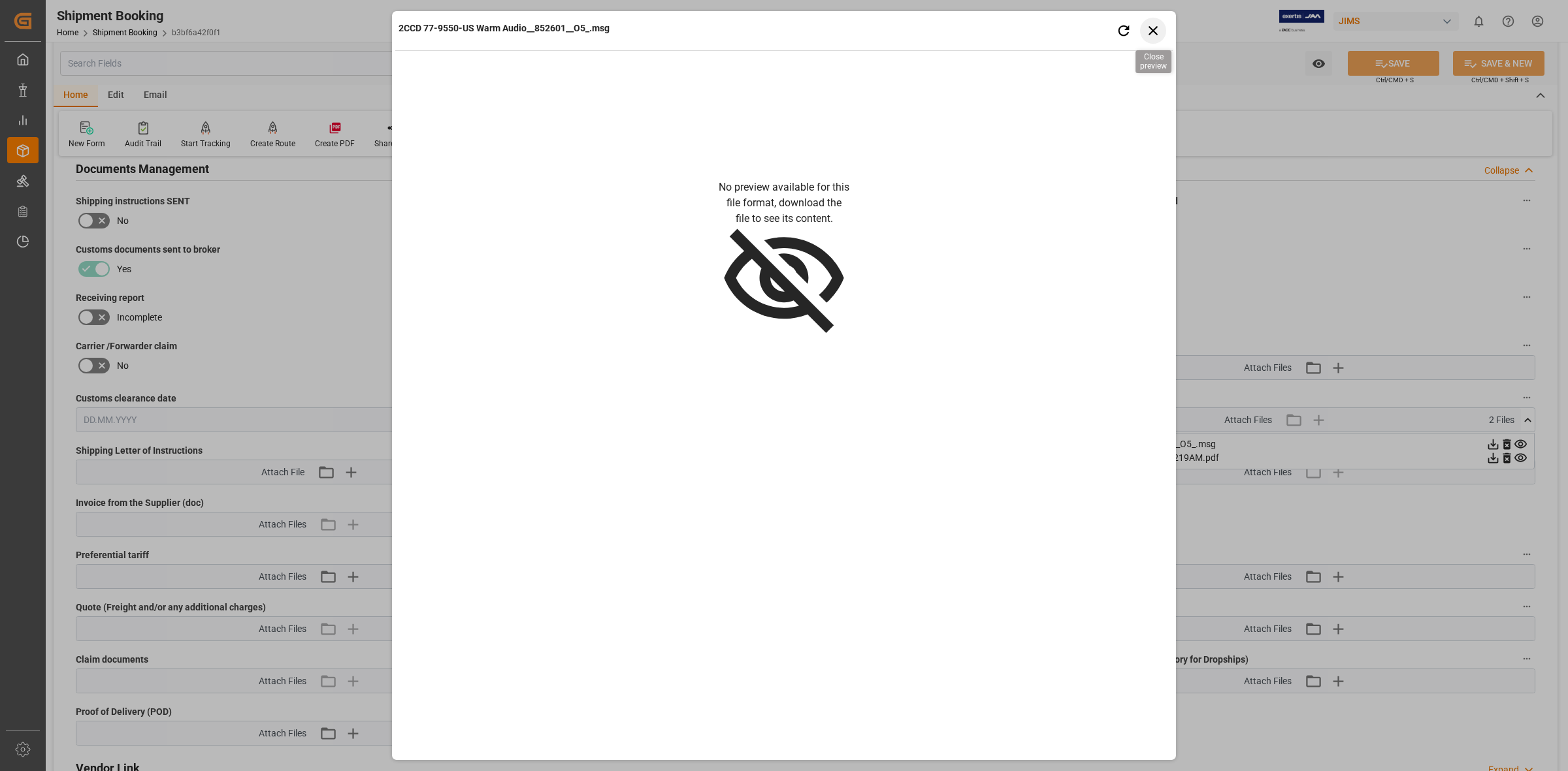
click at [1150, 23] on icon "button" at bounding box center [1154, 31] width 17 height 17
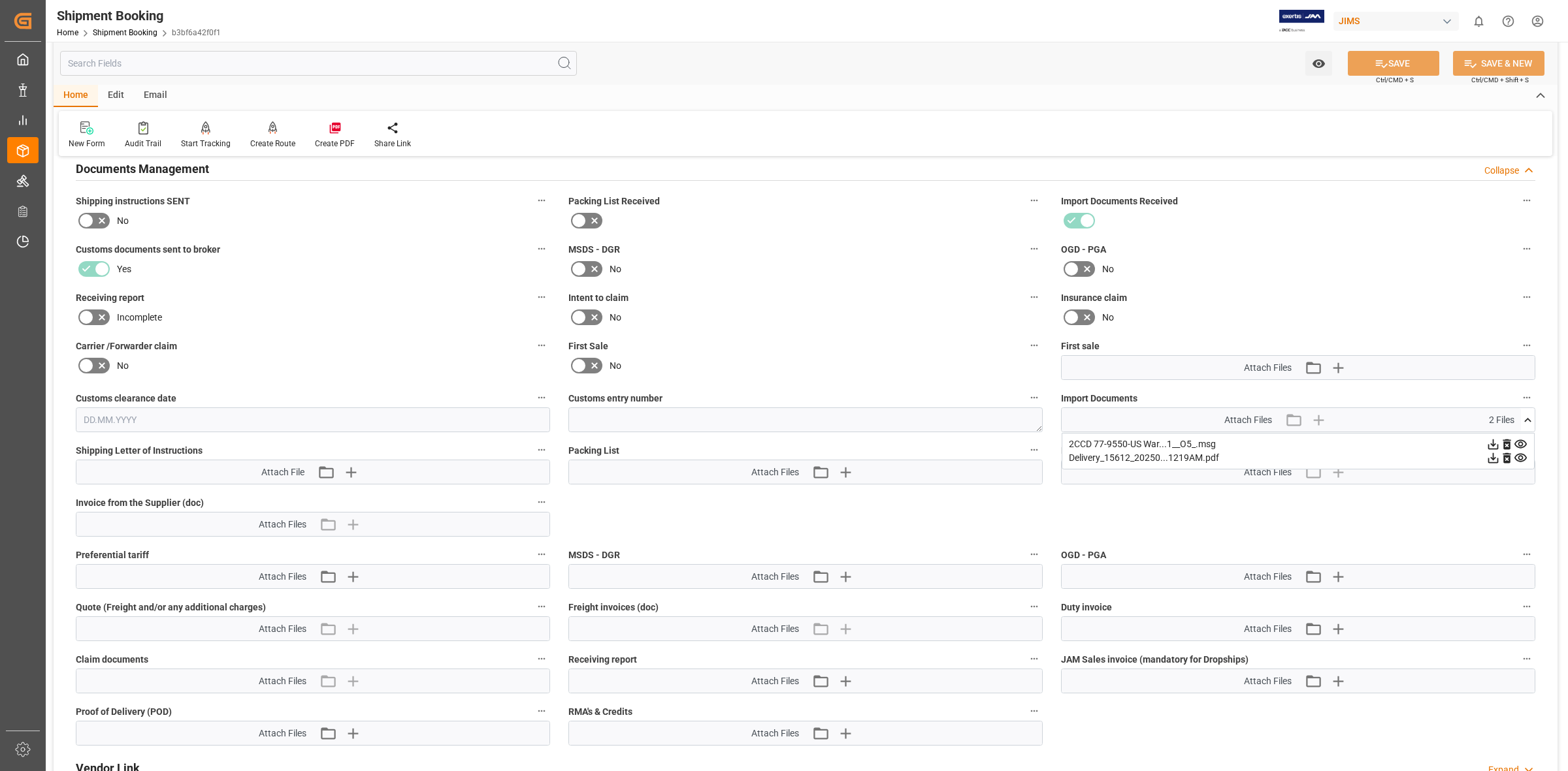
click at [1490, 442] on icon at bounding box center [1493, 444] width 10 height 10
drag, startPoint x: 1499, startPoint y: 527, endPoint x: 1425, endPoint y: 527, distance: 74.0
click at [1499, 527] on div "Quote Ready In-Transit Delivered Completed Cancelled References Expand JAM Refe…" at bounding box center [806, 280] width 1504 height 1040
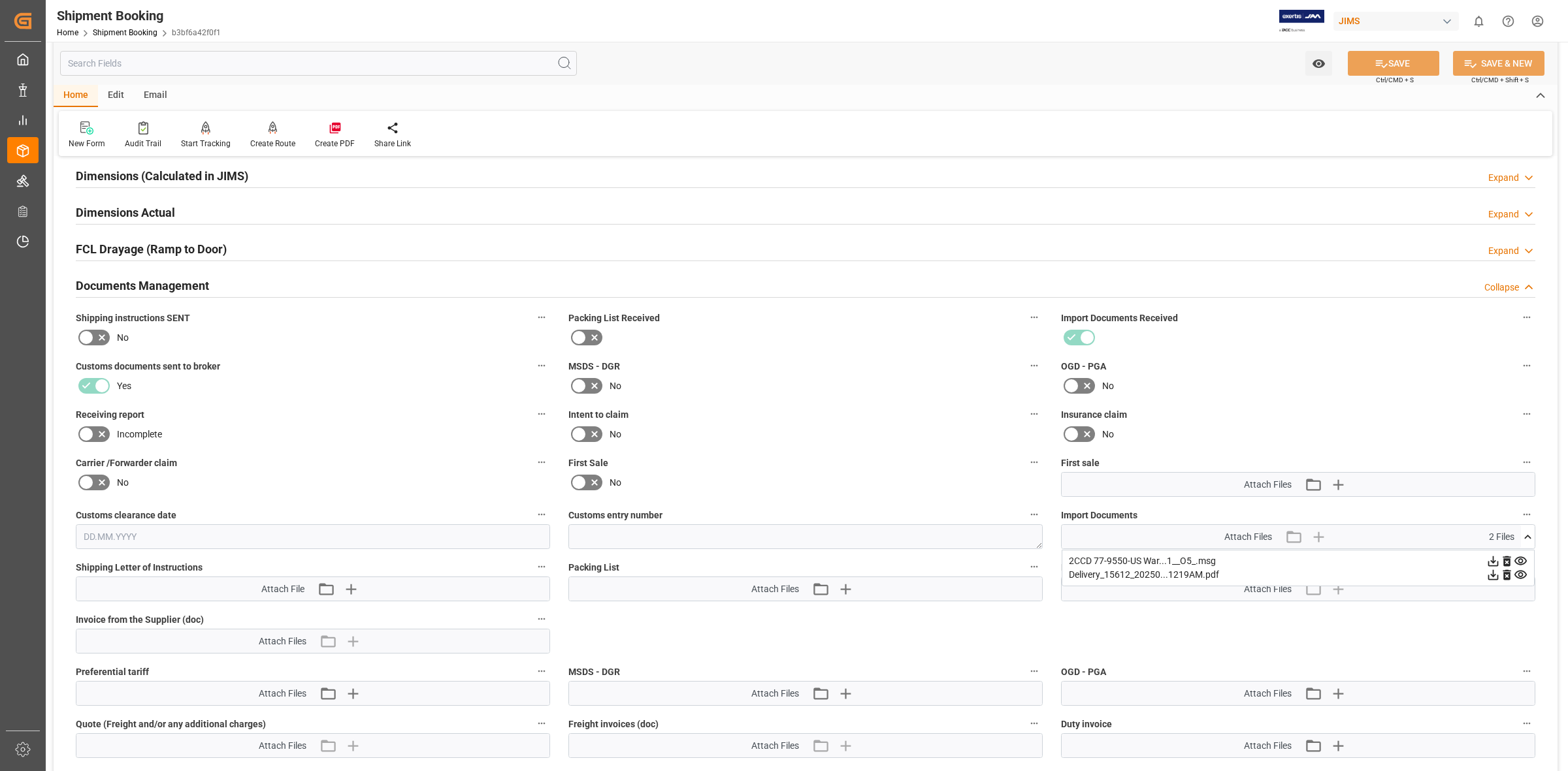
scroll to position [209, 0]
